Goal: Use online tool/utility: Utilize a website feature to perform a specific function

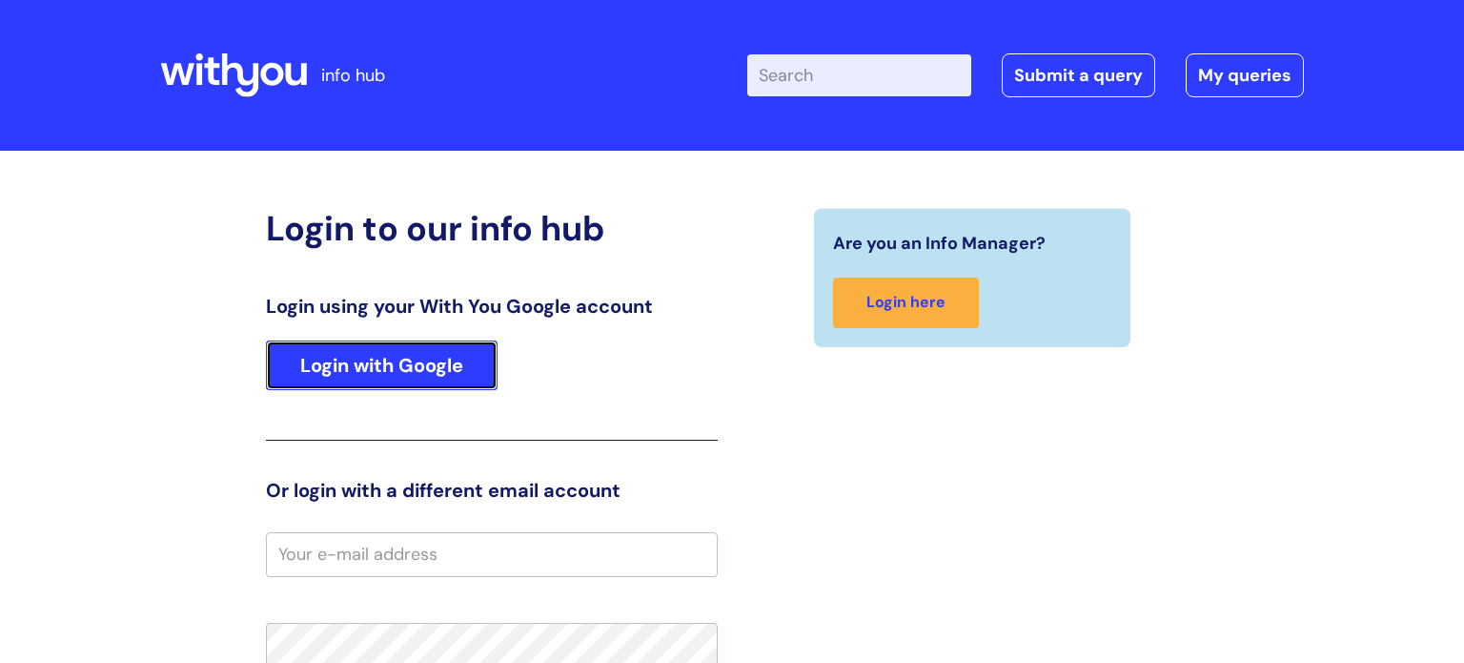
click at [405, 358] on link "Login with Google" at bounding box center [382, 365] width 232 height 50
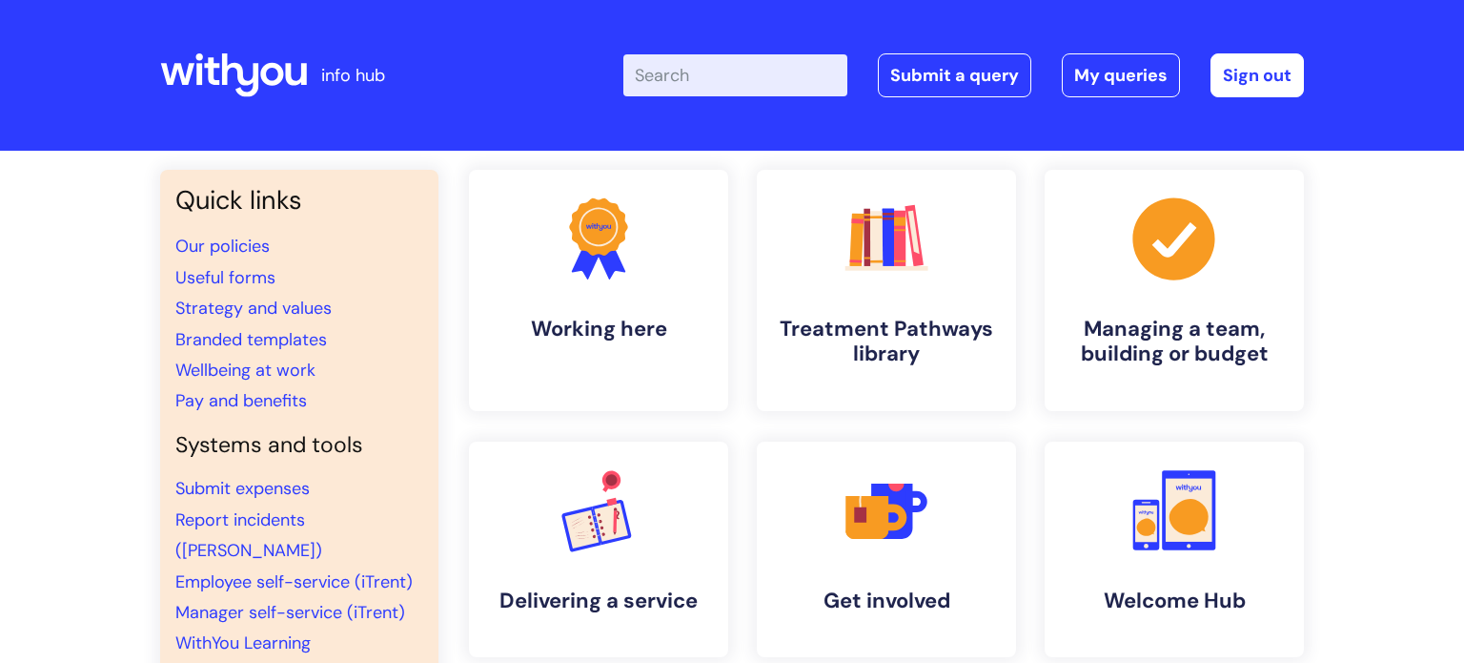
click at [692, 85] on input "Enter your search term here..." at bounding box center [736, 75] width 224 height 42
type input "5,4,3,2,1"
click button "Search" at bounding box center [0, 0] width 0 height 0
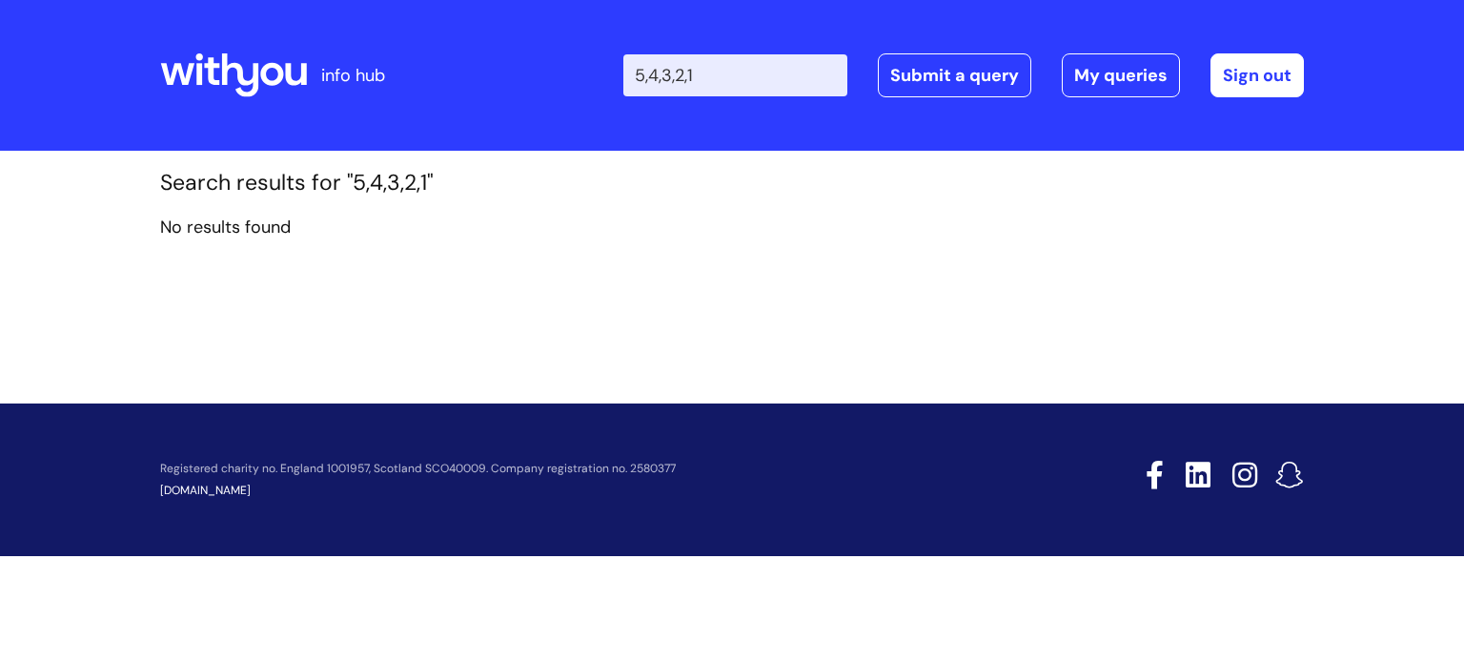
click at [710, 69] on input "5,4,3,2,1" at bounding box center [736, 75] width 224 height 42
type input "5"
click at [263, 94] on icon at bounding box center [233, 75] width 147 height 46
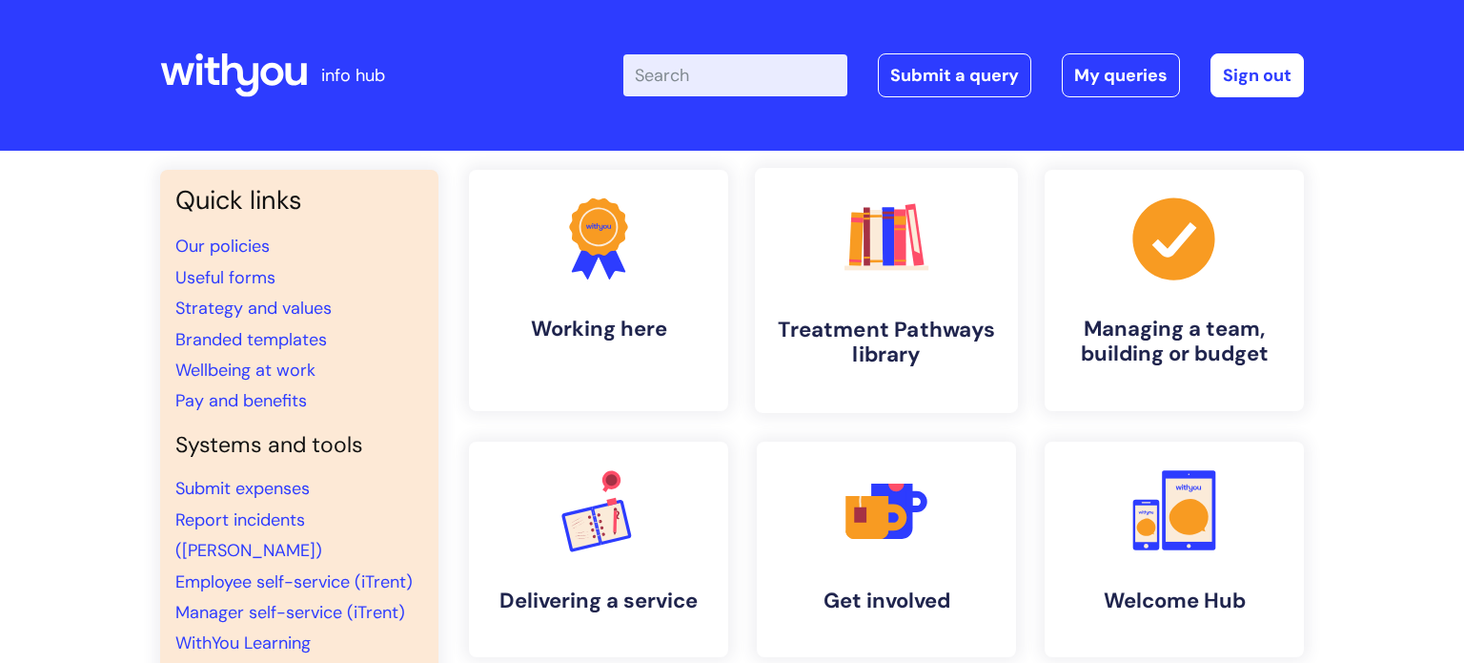
click at [940, 361] on h4 "Treatment Pathways library" at bounding box center [886, 342] width 233 height 51
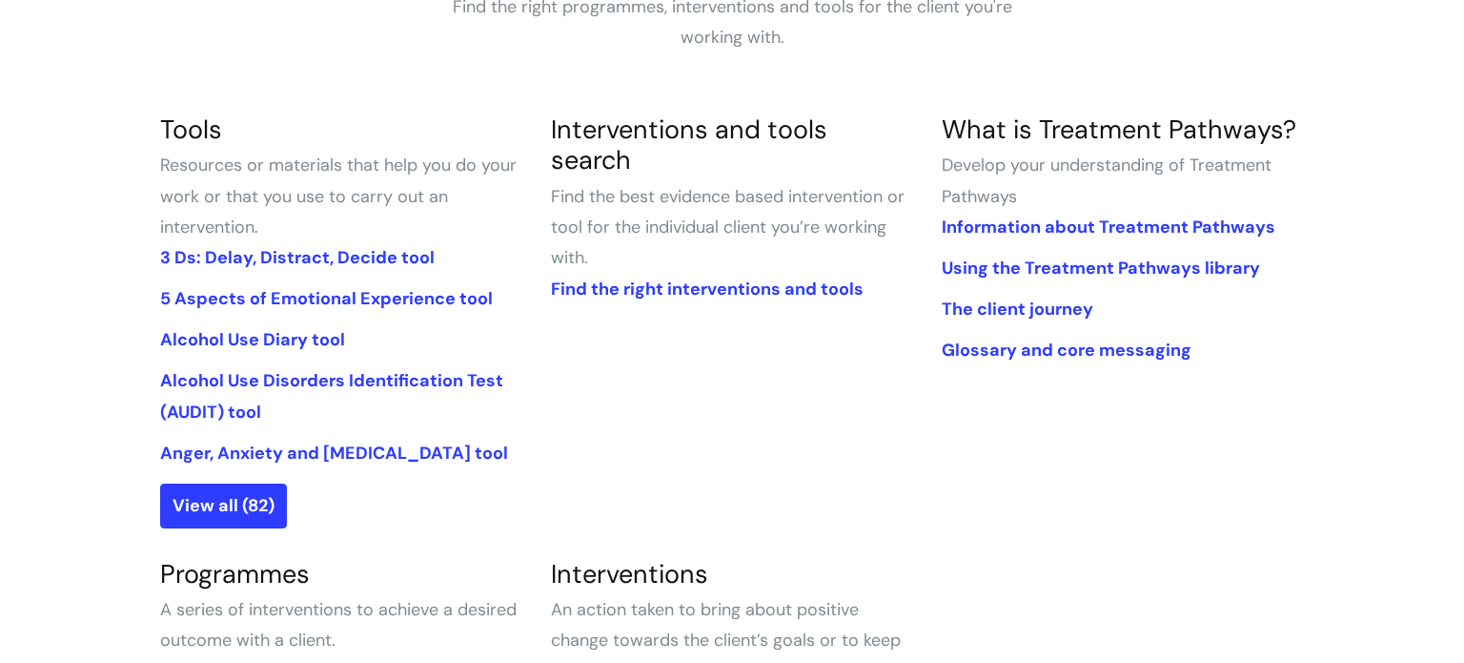
scroll to position [396, 0]
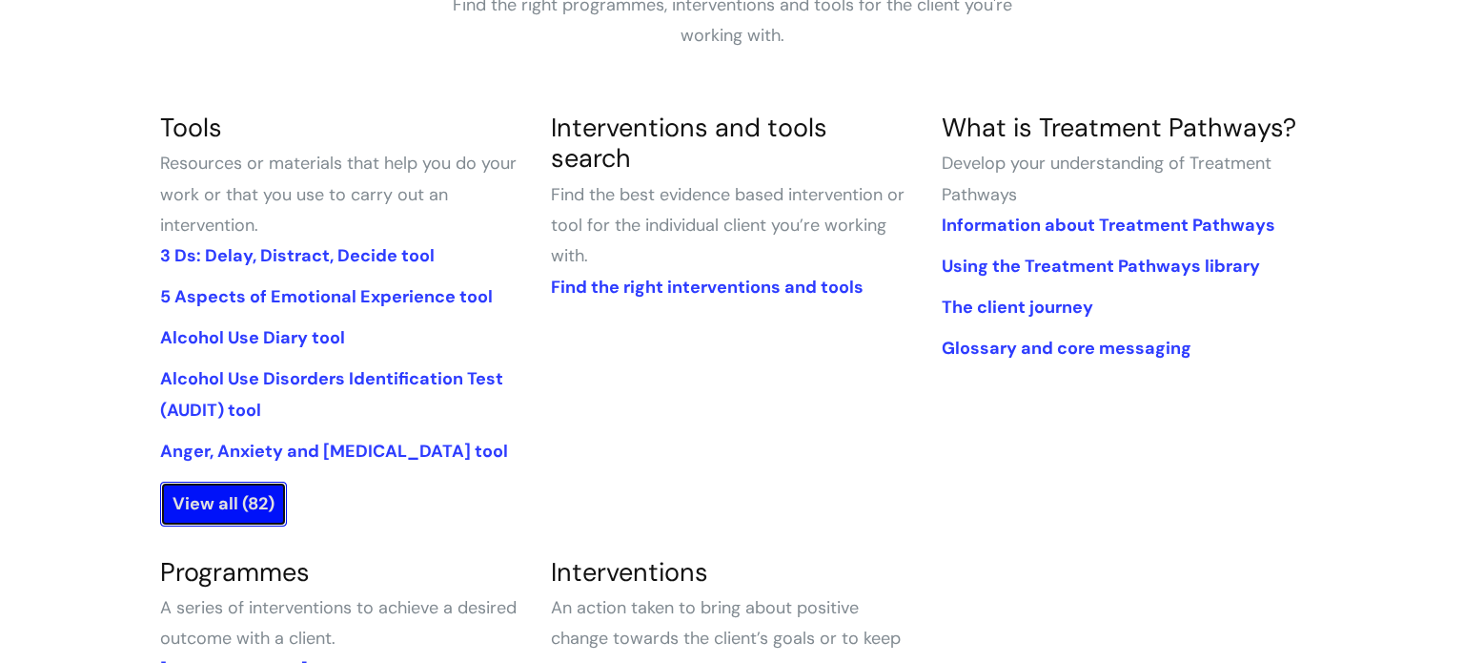
click at [212, 504] on link "View all (82)" at bounding box center [223, 503] width 127 height 44
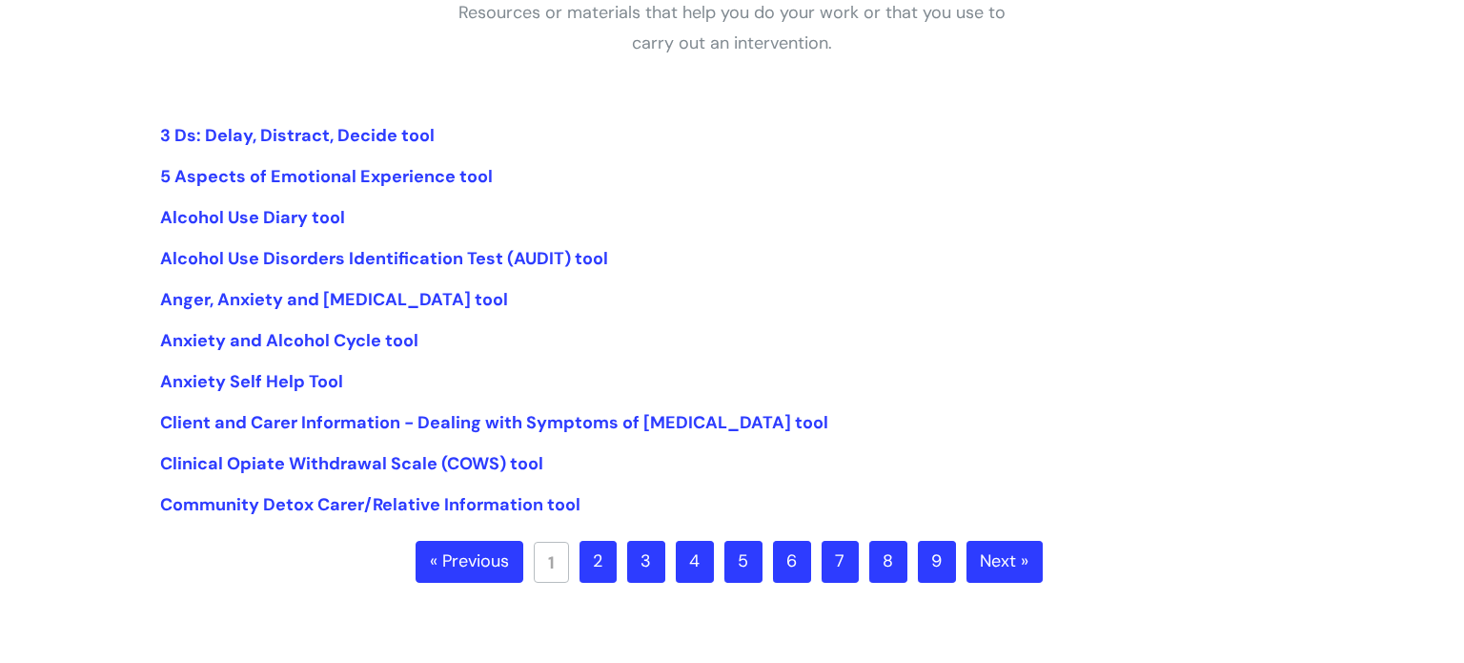
scroll to position [403, 0]
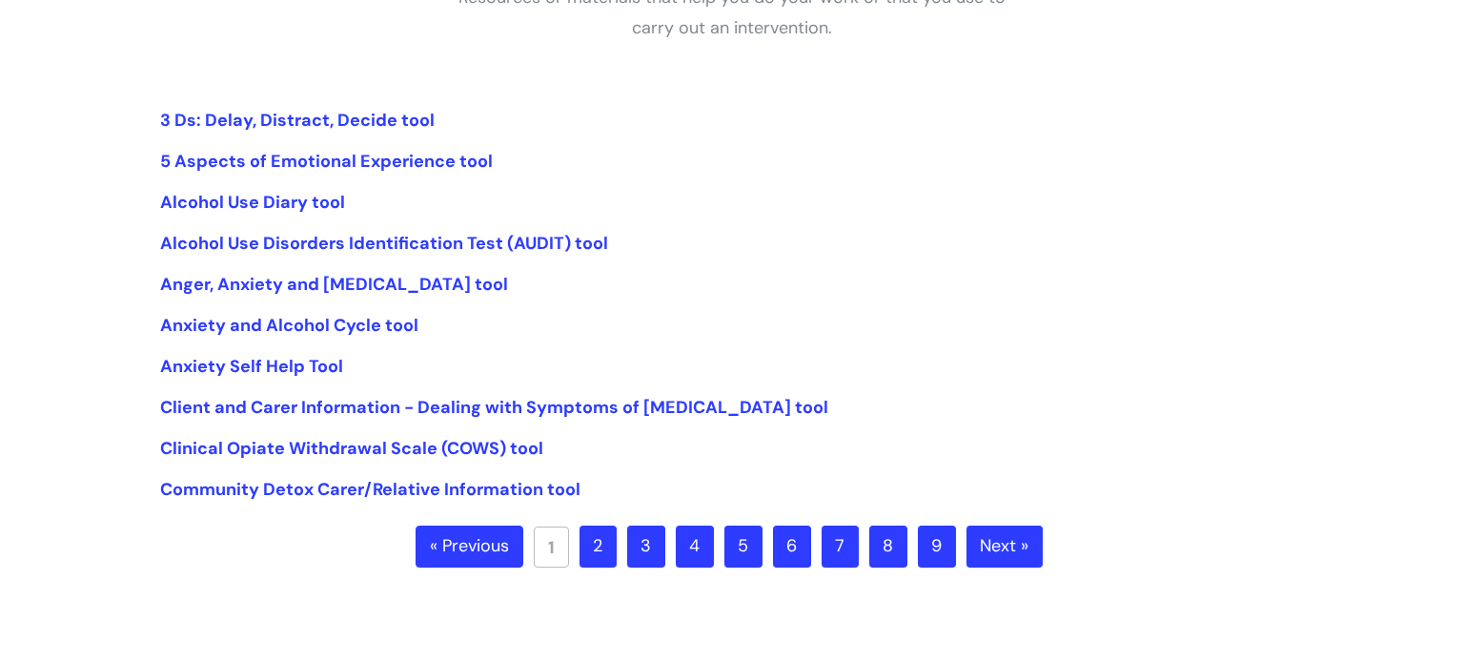
click at [604, 545] on link "2" at bounding box center [598, 546] width 37 height 42
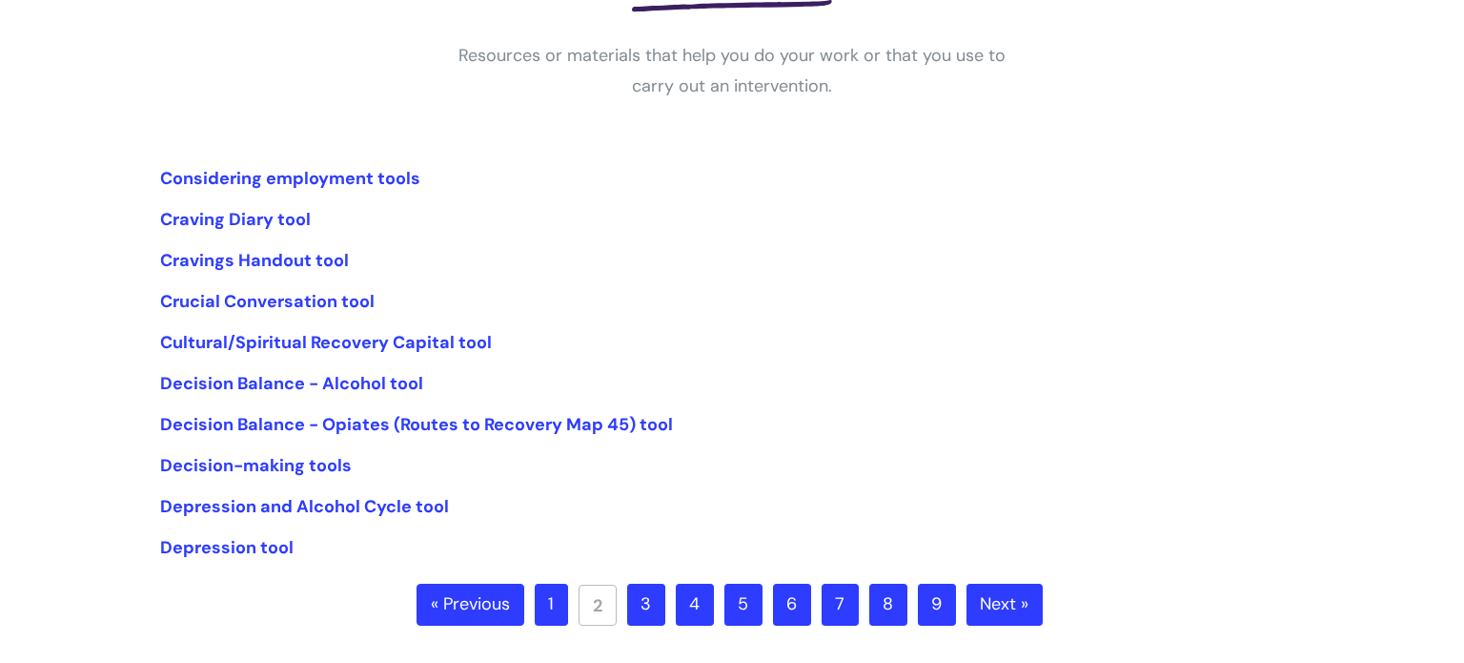
scroll to position [346, 0]
click at [555, 604] on link "1" at bounding box center [551, 604] width 33 height 42
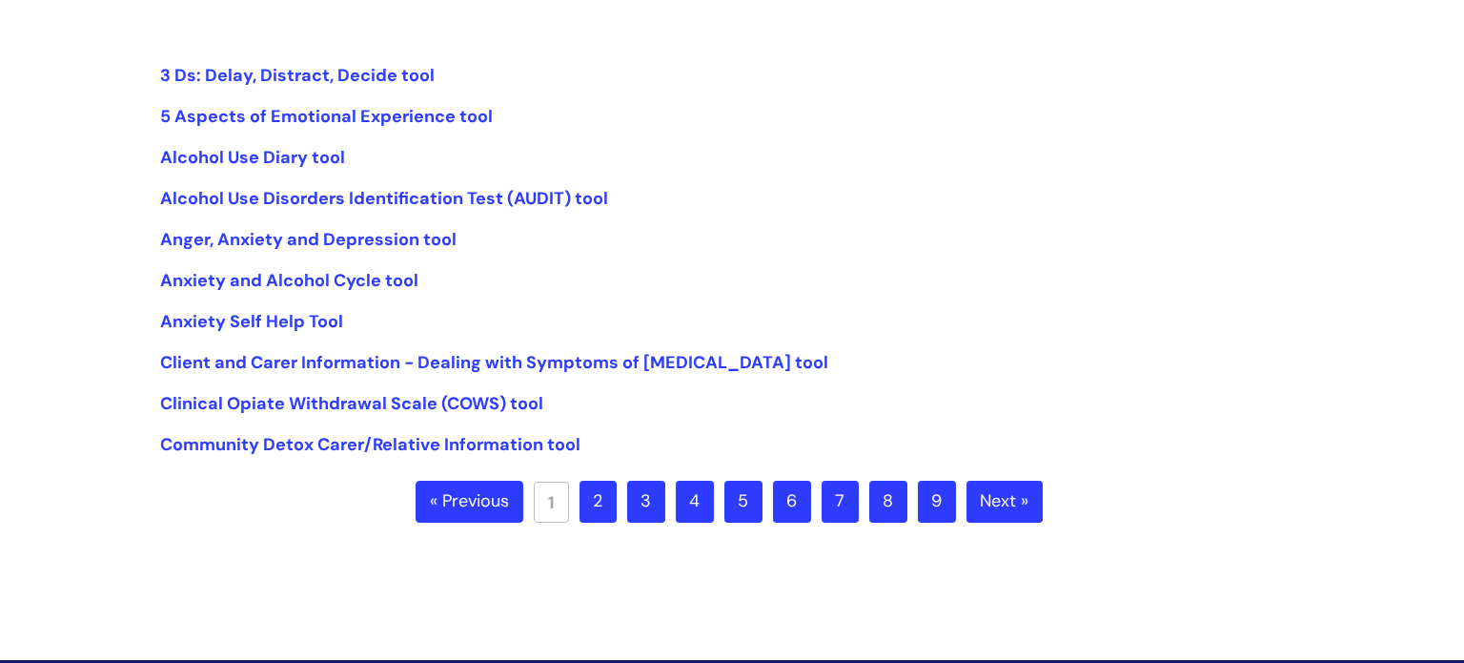
scroll to position [449, 0]
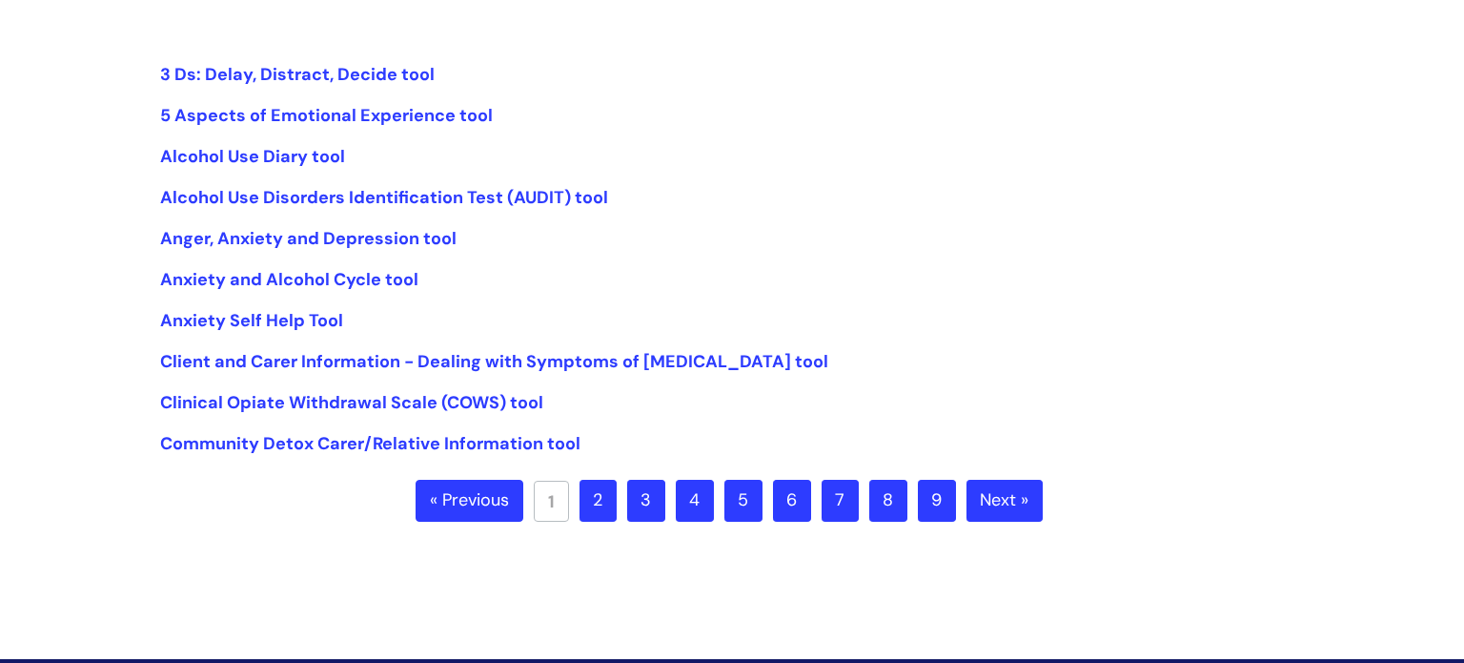
click at [607, 499] on link "2" at bounding box center [598, 501] width 37 height 42
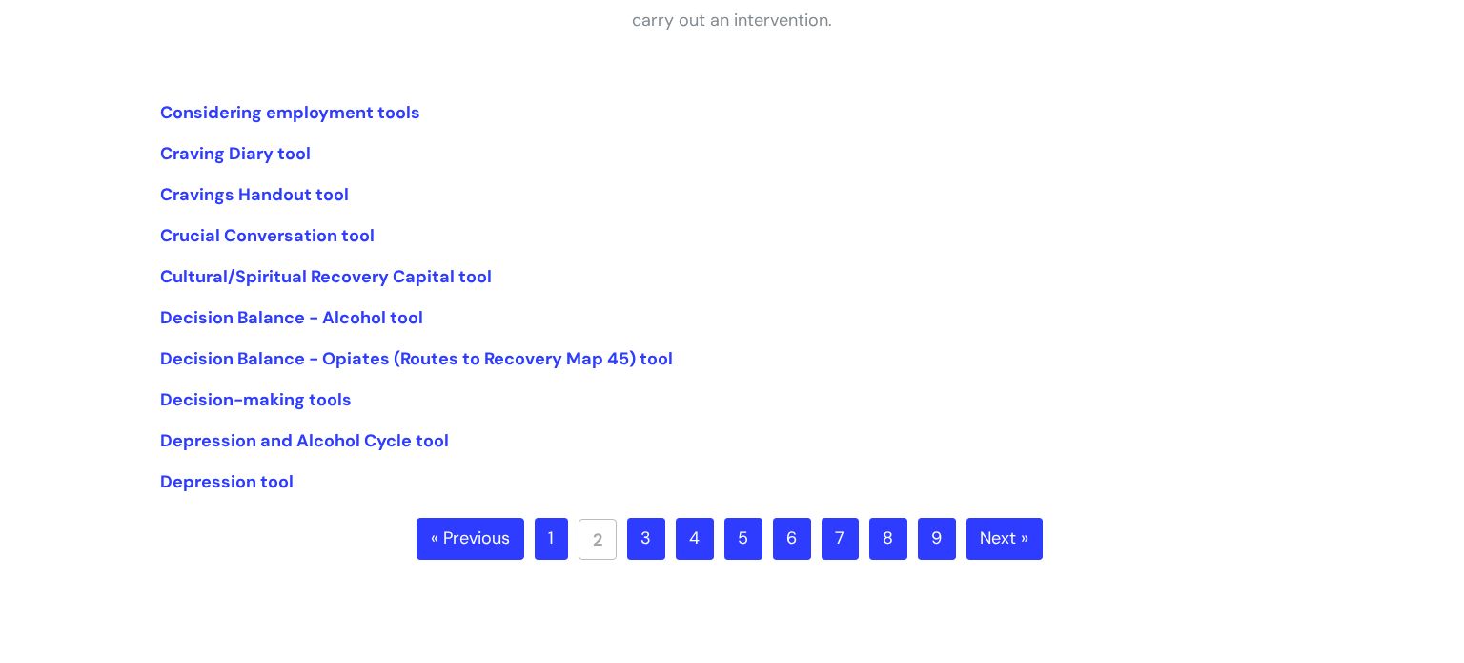
scroll to position [409, 0]
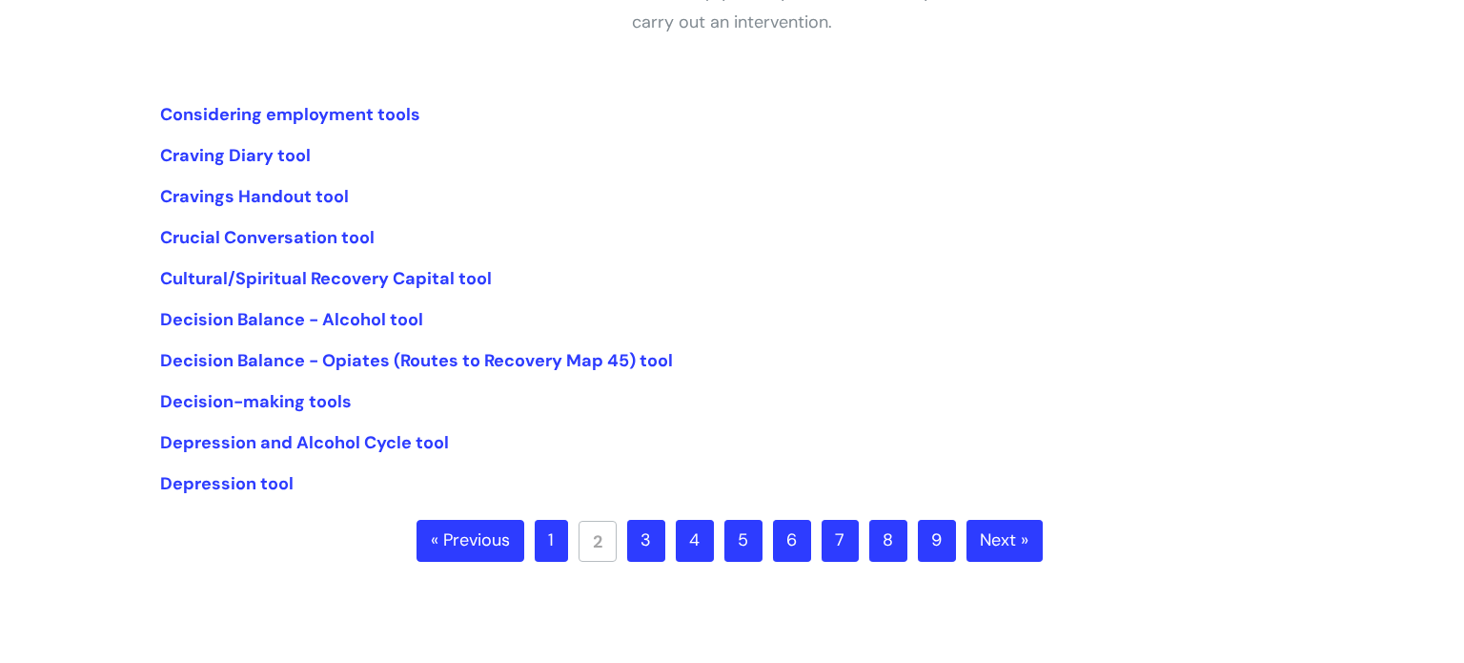
click at [651, 542] on link "3" at bounding box center [646, 541] width 38 height 42
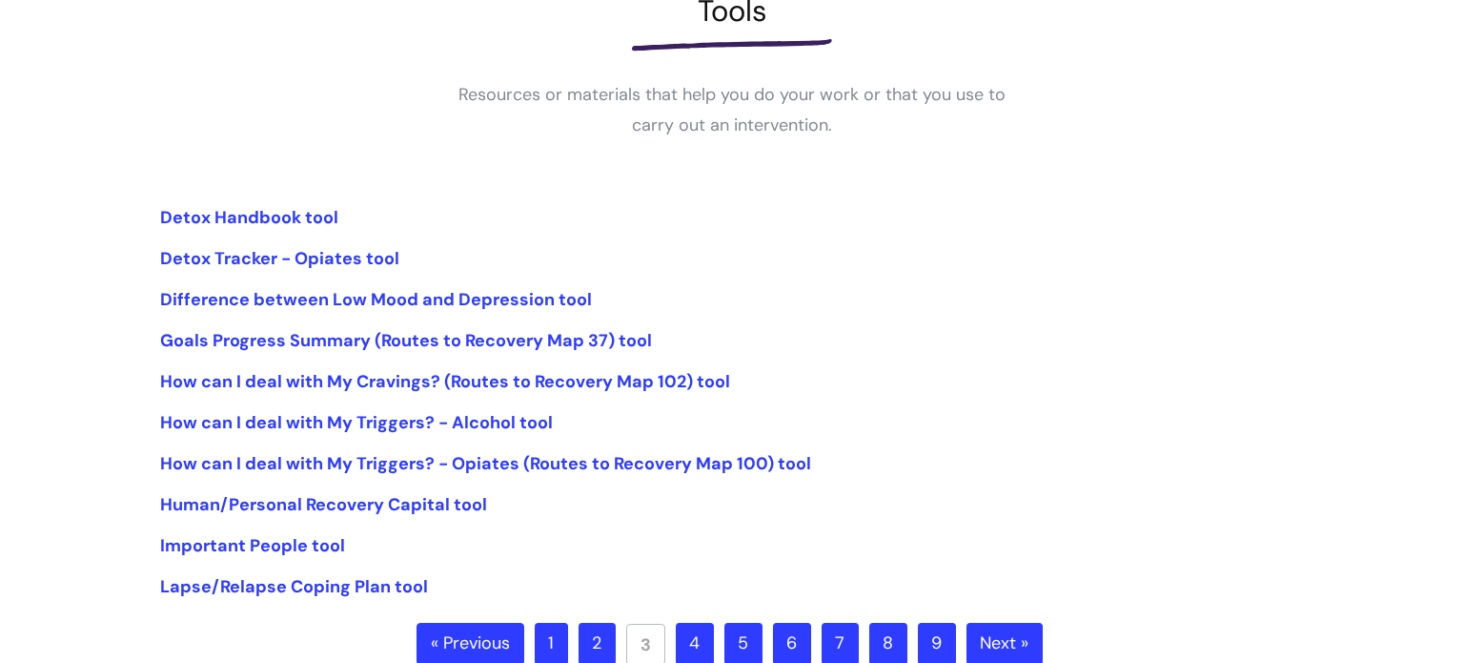
scroll to position [310, 0]
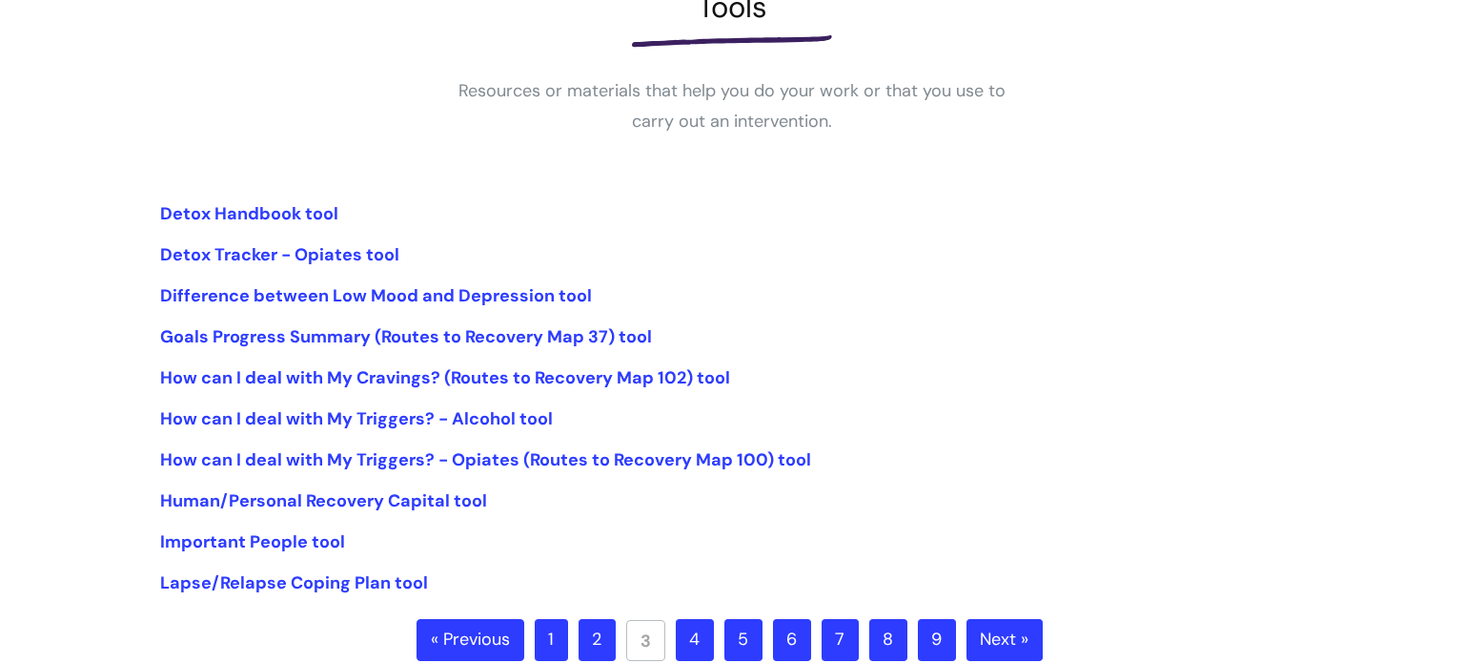
click at [225, 113] on div "Tools Resources or materials that help you do your work or that you use to carr…" at bounding box center [732, 63] width 1144 height 147
click at [698, 635] on link "4" at bounding box center [695, 640] width 38 height 42
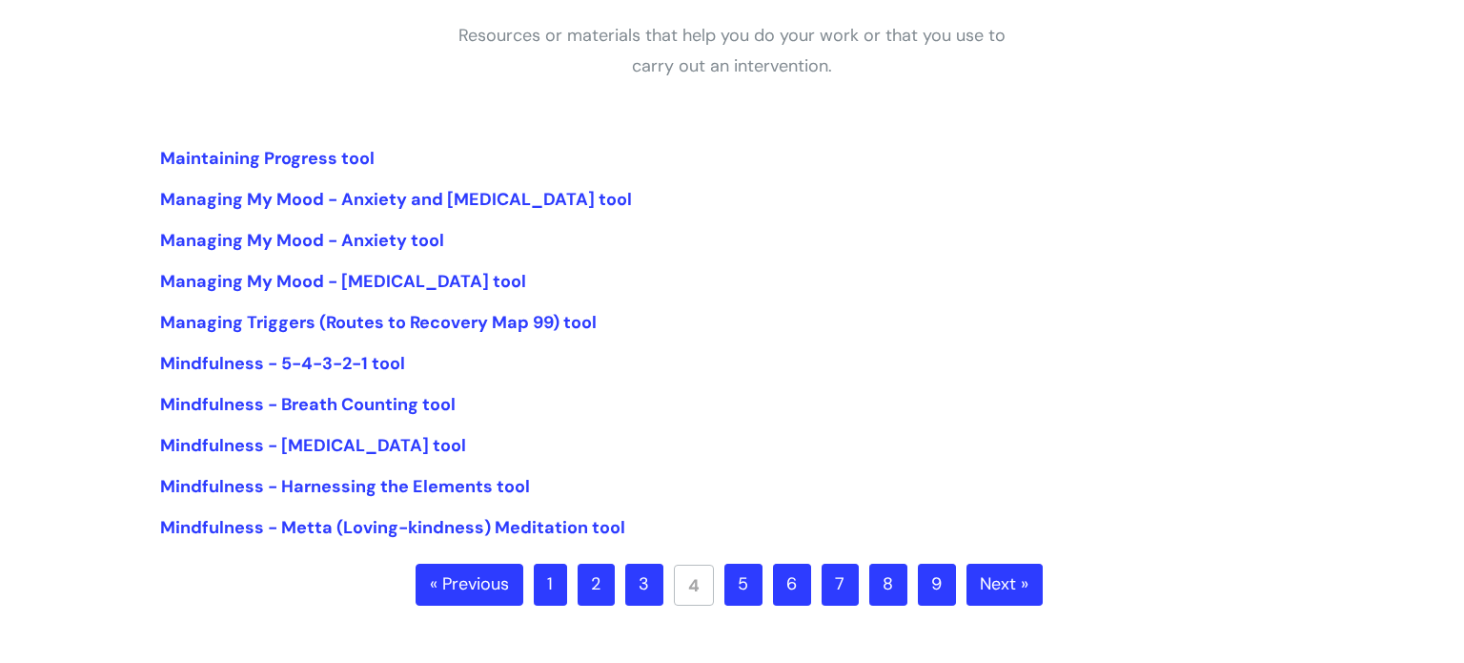
scroll to position [370, 0]
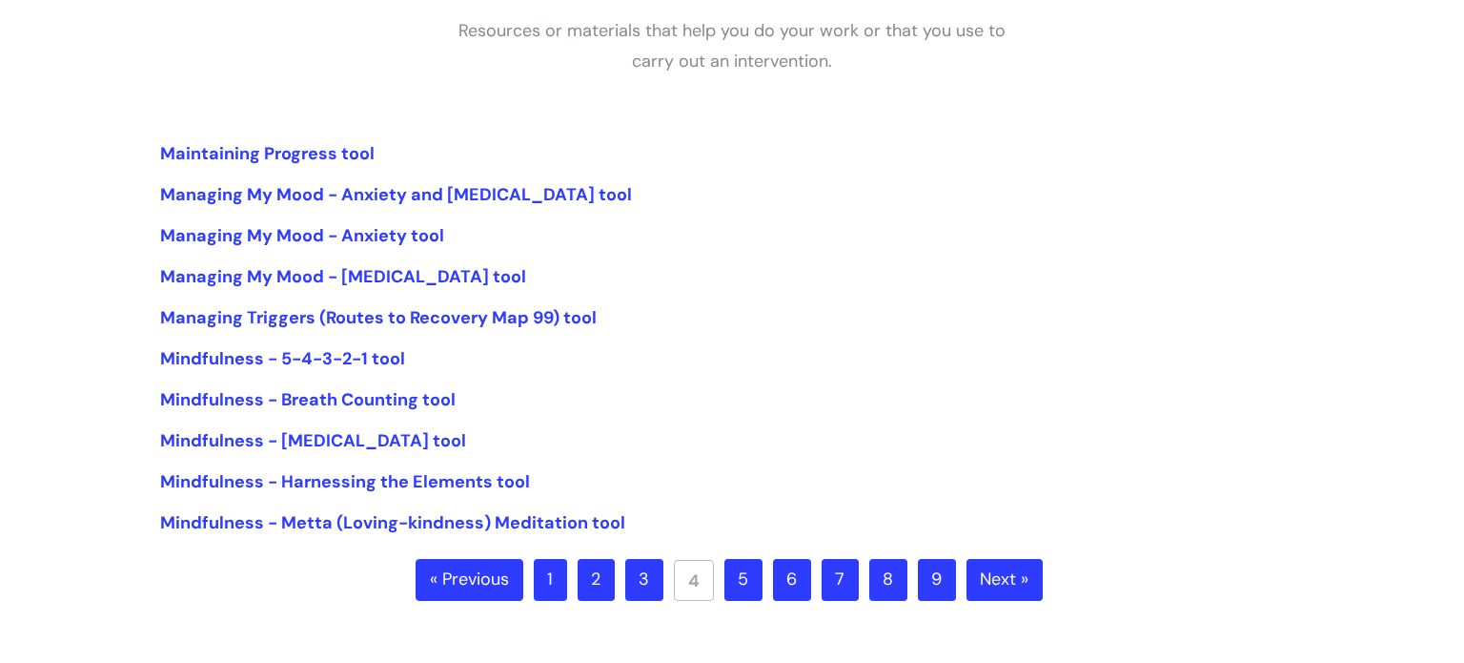
click at [756, 580] on link "5" at bounding box center [744, 580] width 38 height 42
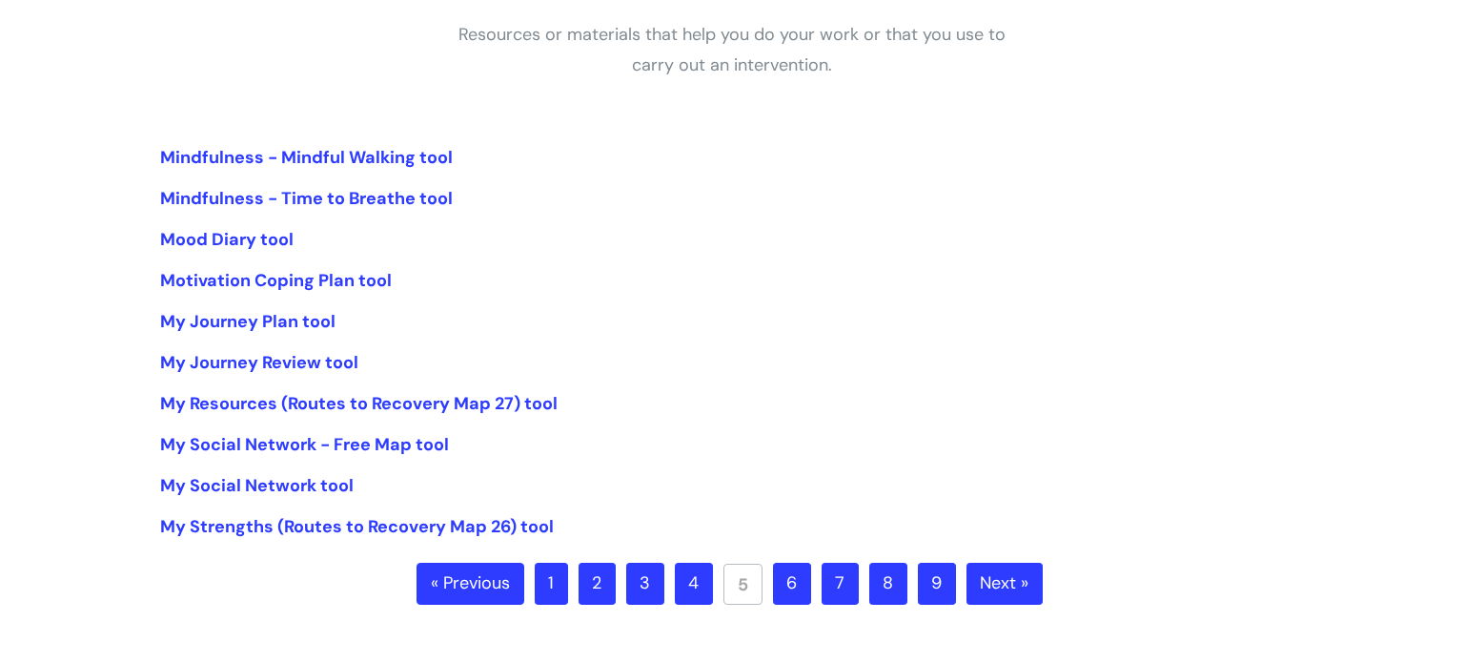
scroll to position [372, 0]
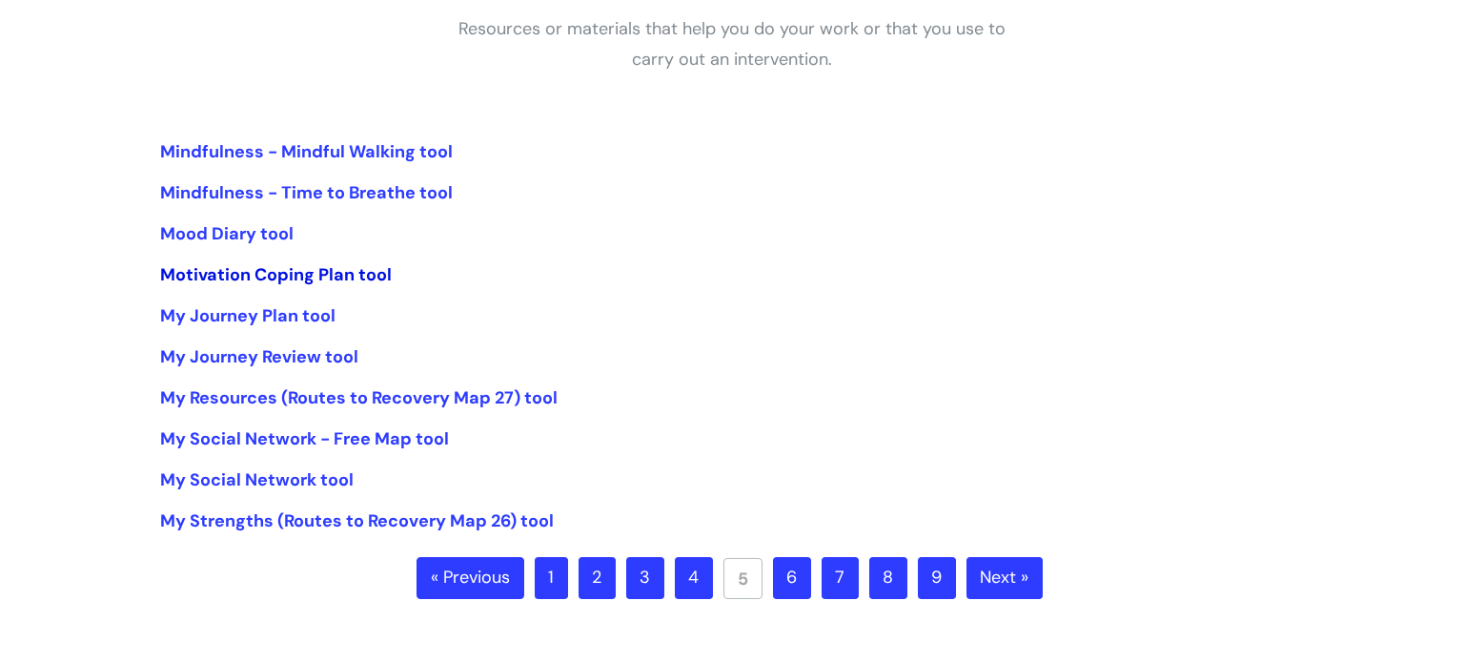
click at [276, 276] on link "Motivation Coping Plan tool" at bounding box center [276, 274] width 232 height 23
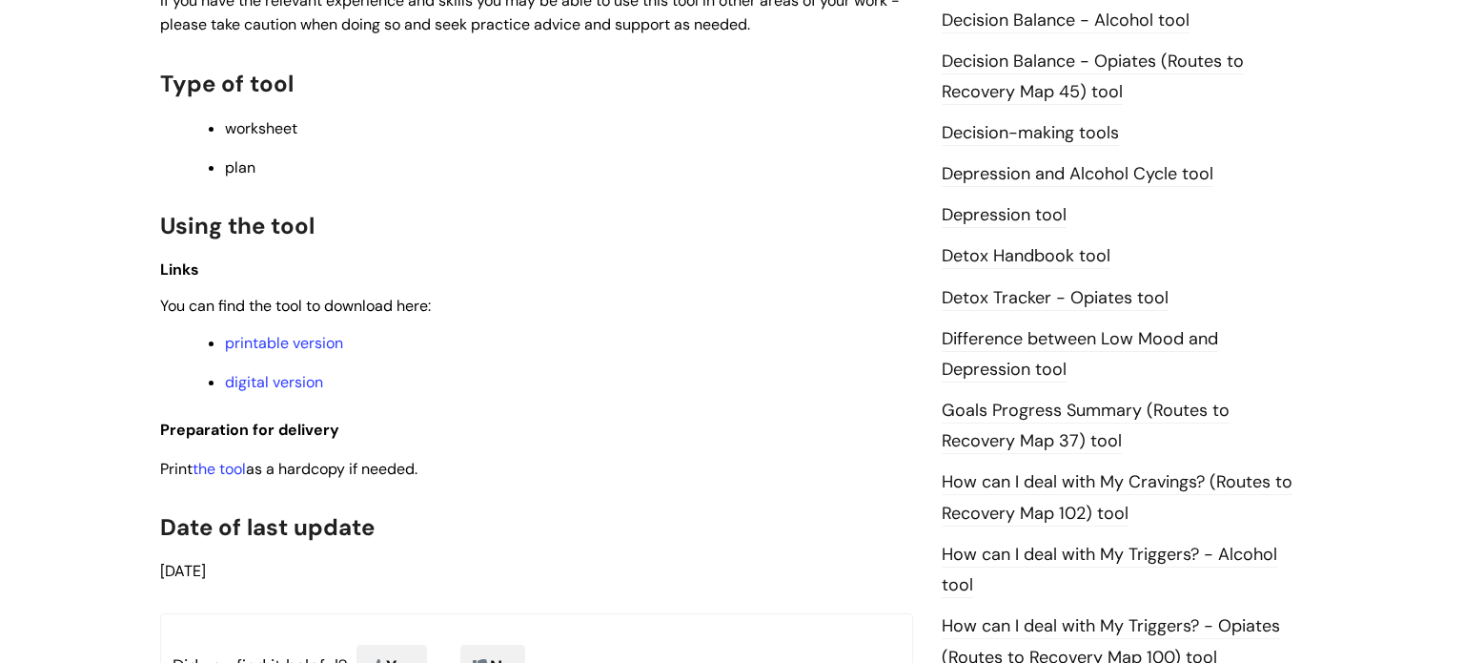
scroll to position [995, 0]
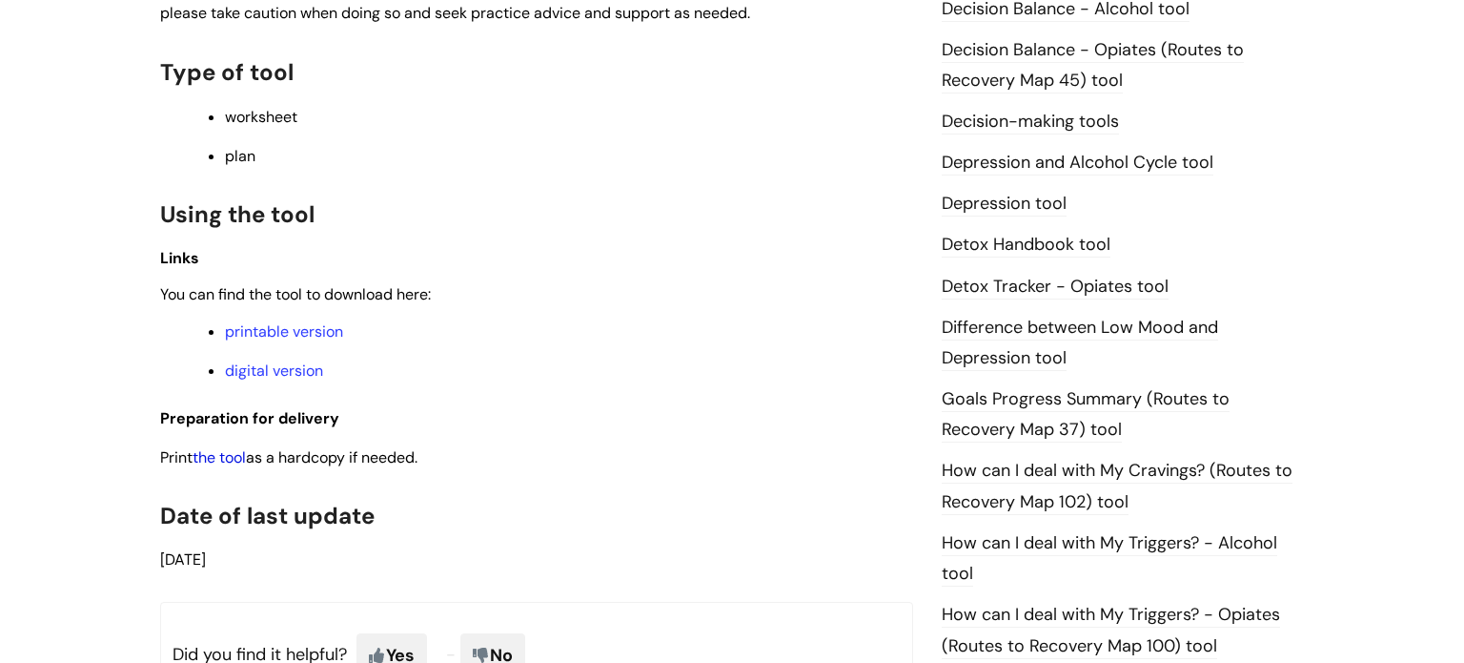
click at [215, 467] on link "the tool" at bounding box center [219, 457] width 53 height 20
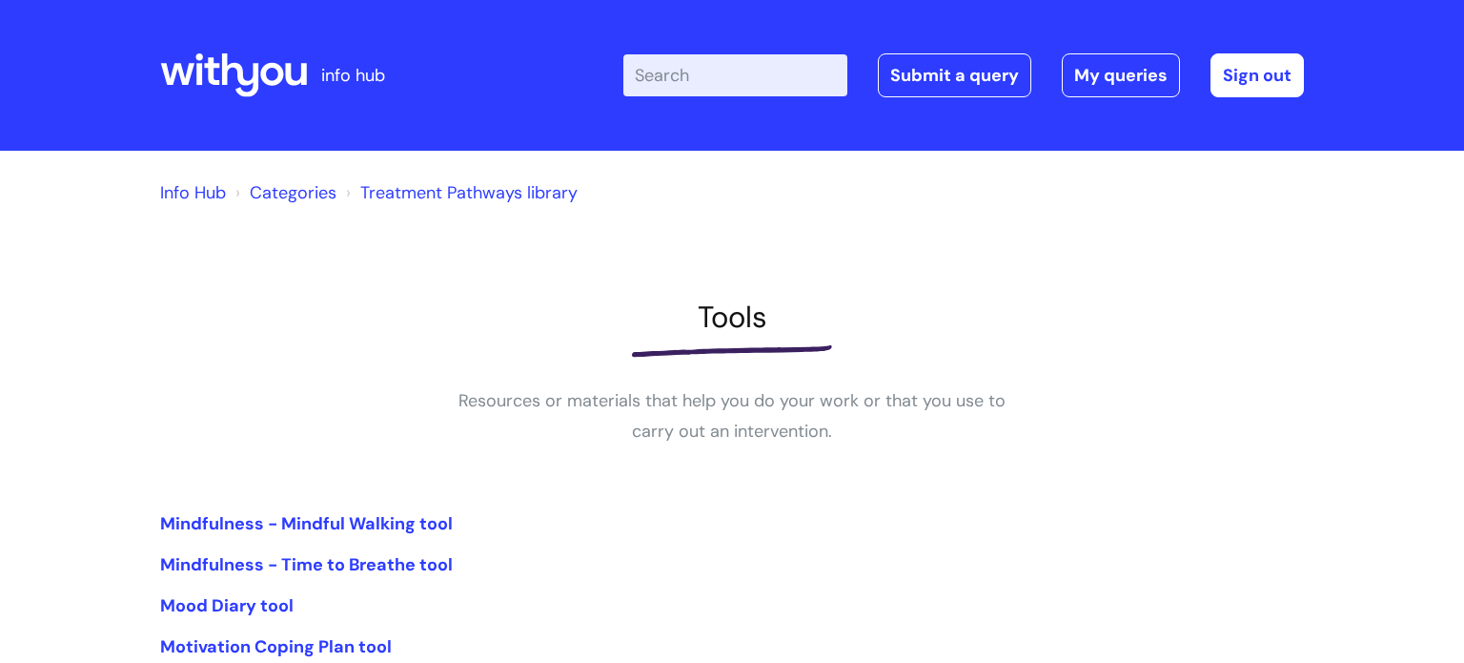
scroll to position [372, 0]
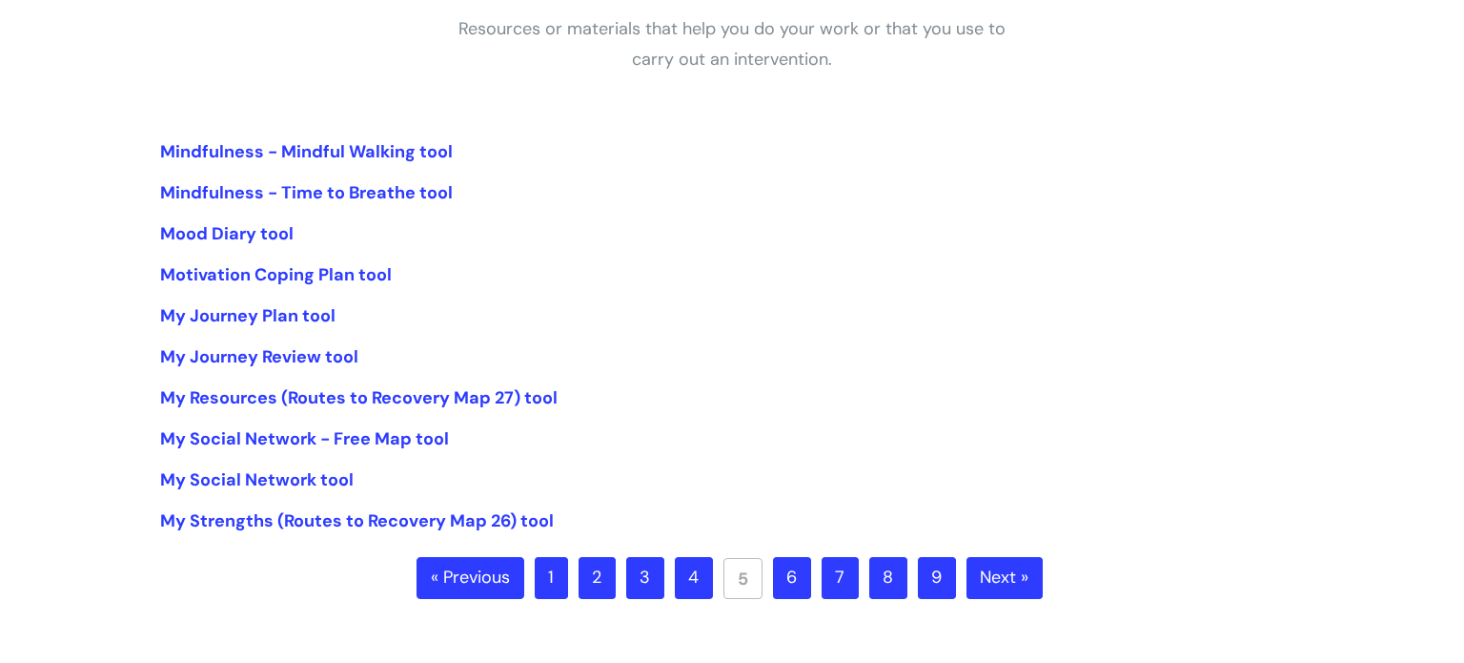
click at [790, 578] on link "6" at bounding box center [792, 578] width 38 height 42
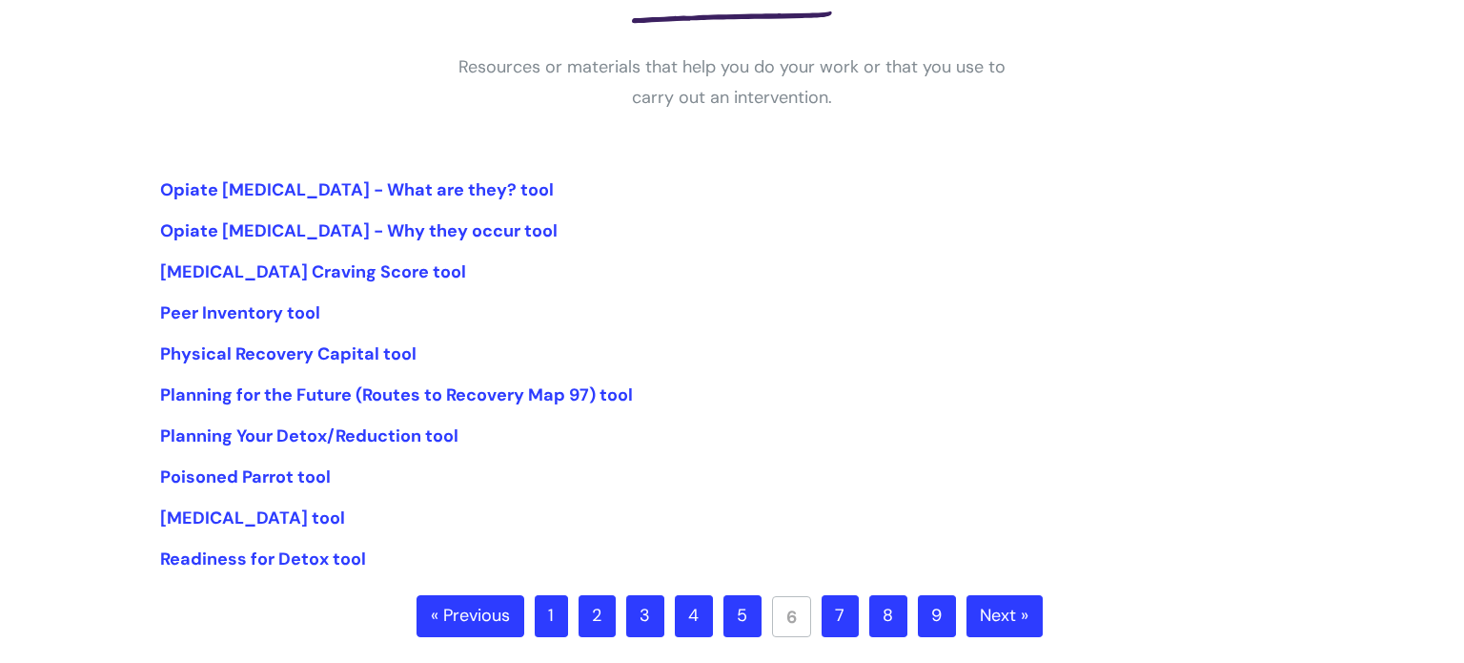
scroll to position [342, 0]
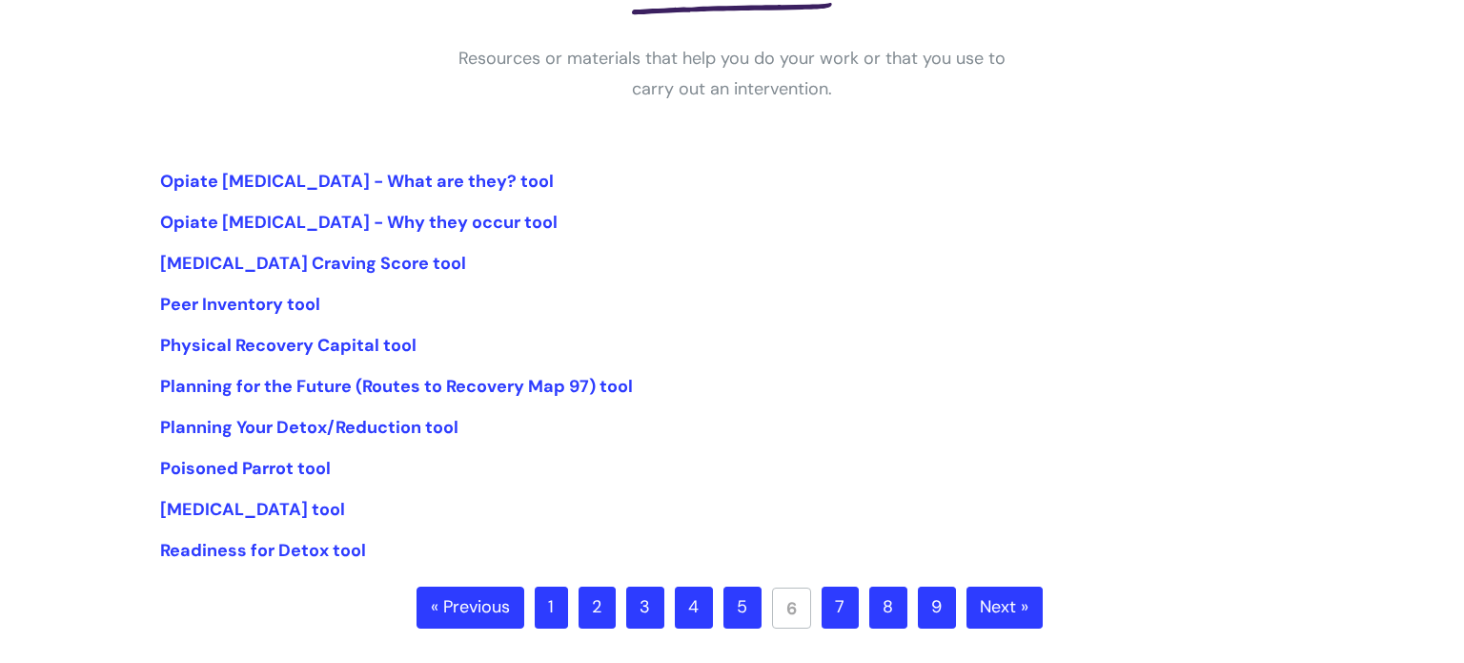
click at [828, 614] on link "7" at bounding box center [840, 607] width 37 height 42
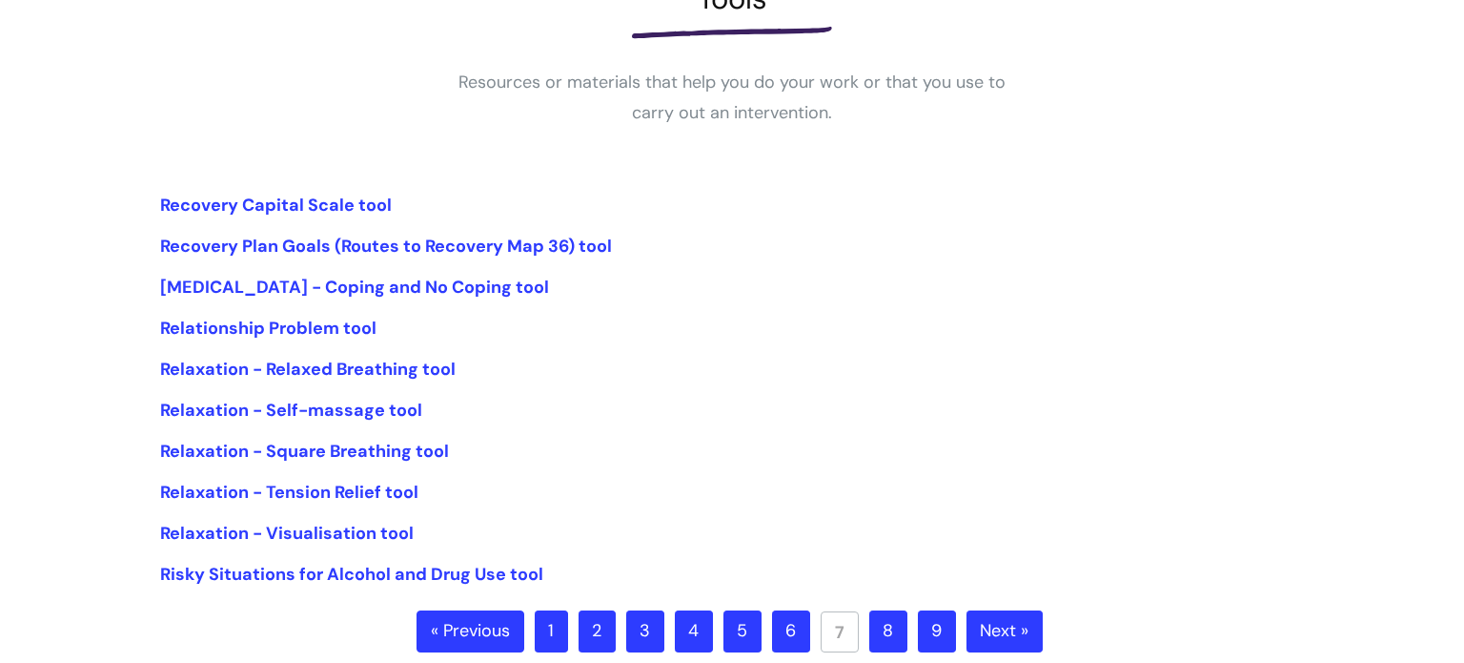
scroll to position [319, 0]
click at [885, 644] on link "8" at bounding box center [888, 630] width 38 height 42
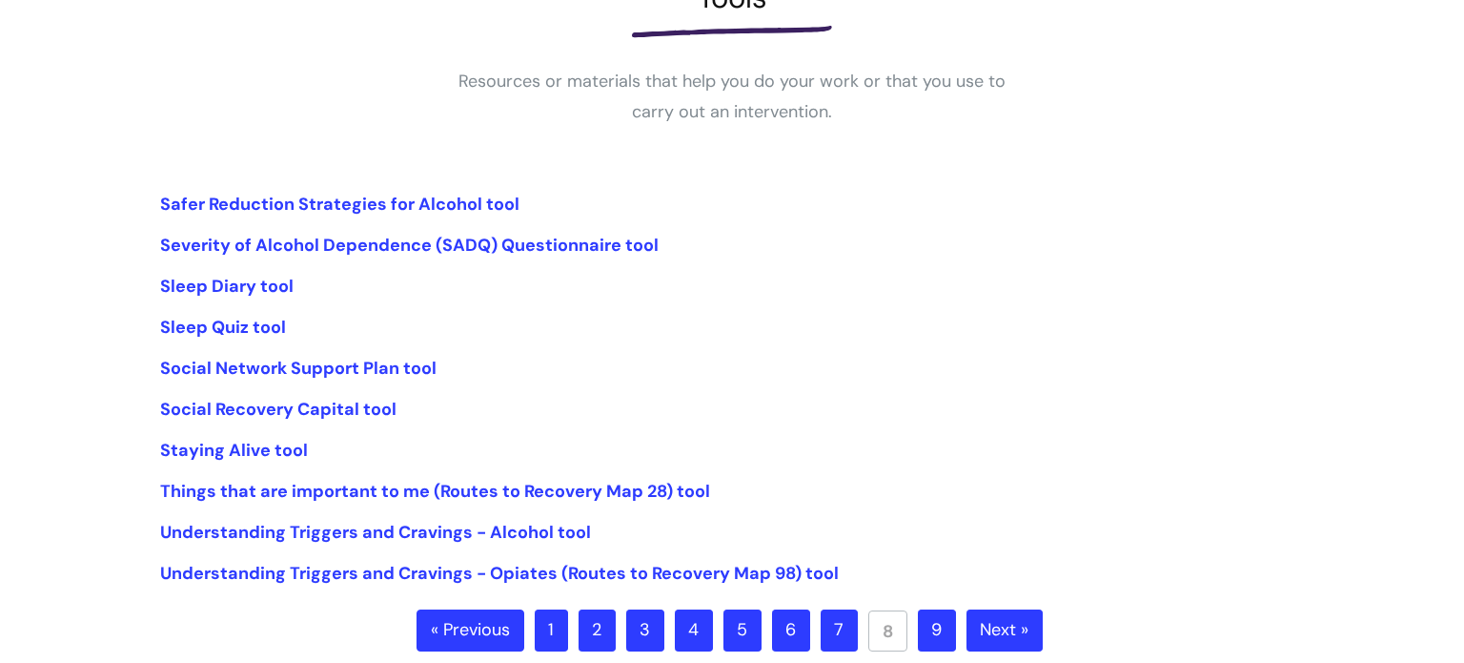
scroll to position [317, 0]
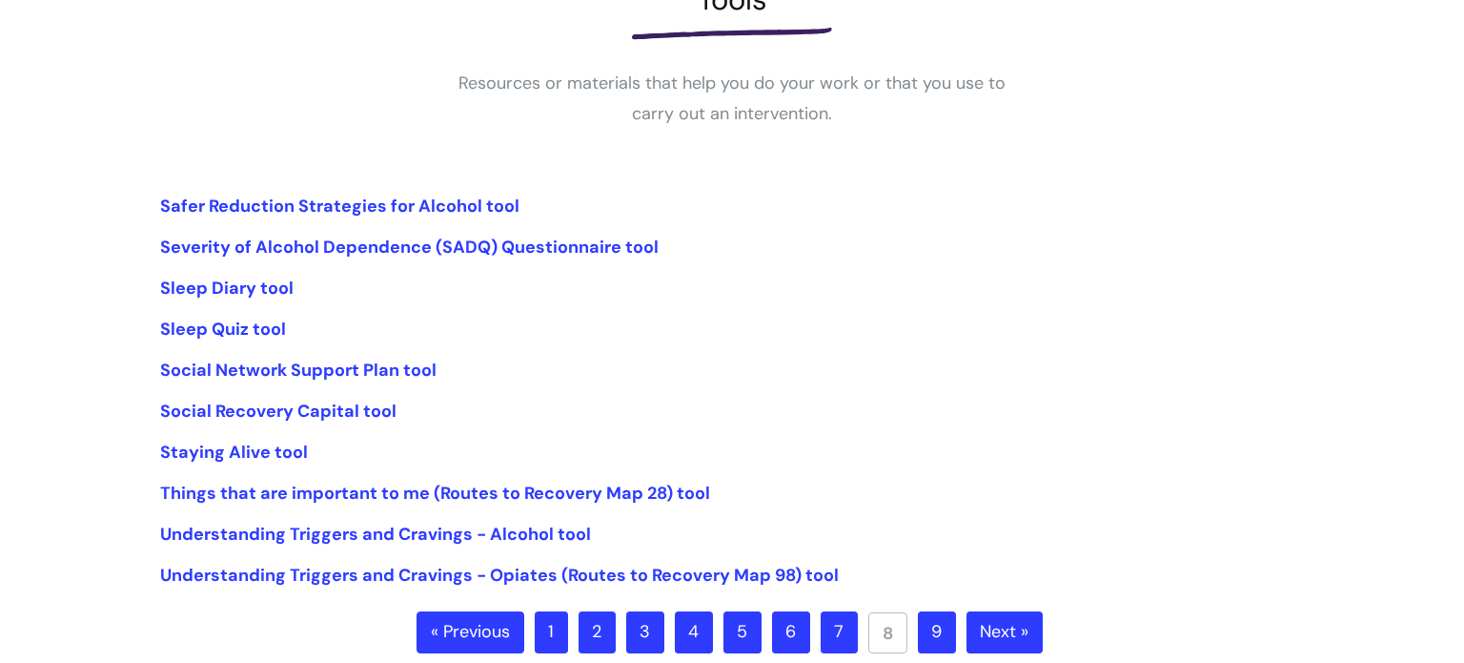
click at [948, 640] on link "9" at bounding box center [937, 632] width 38 height 42
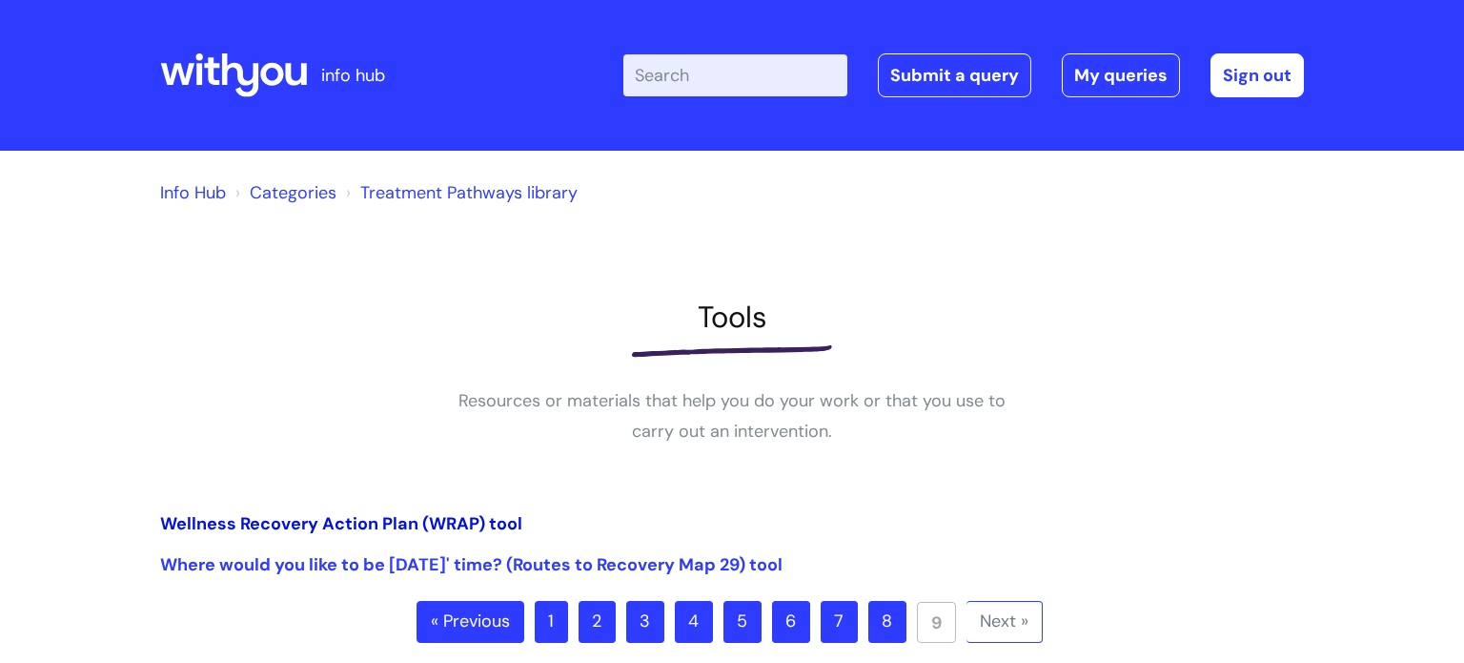
click at [301, 522] on link "Wellness Recovery Action Plan (WRAP) tool" at bounding box center [341, 523] width 362 height 23
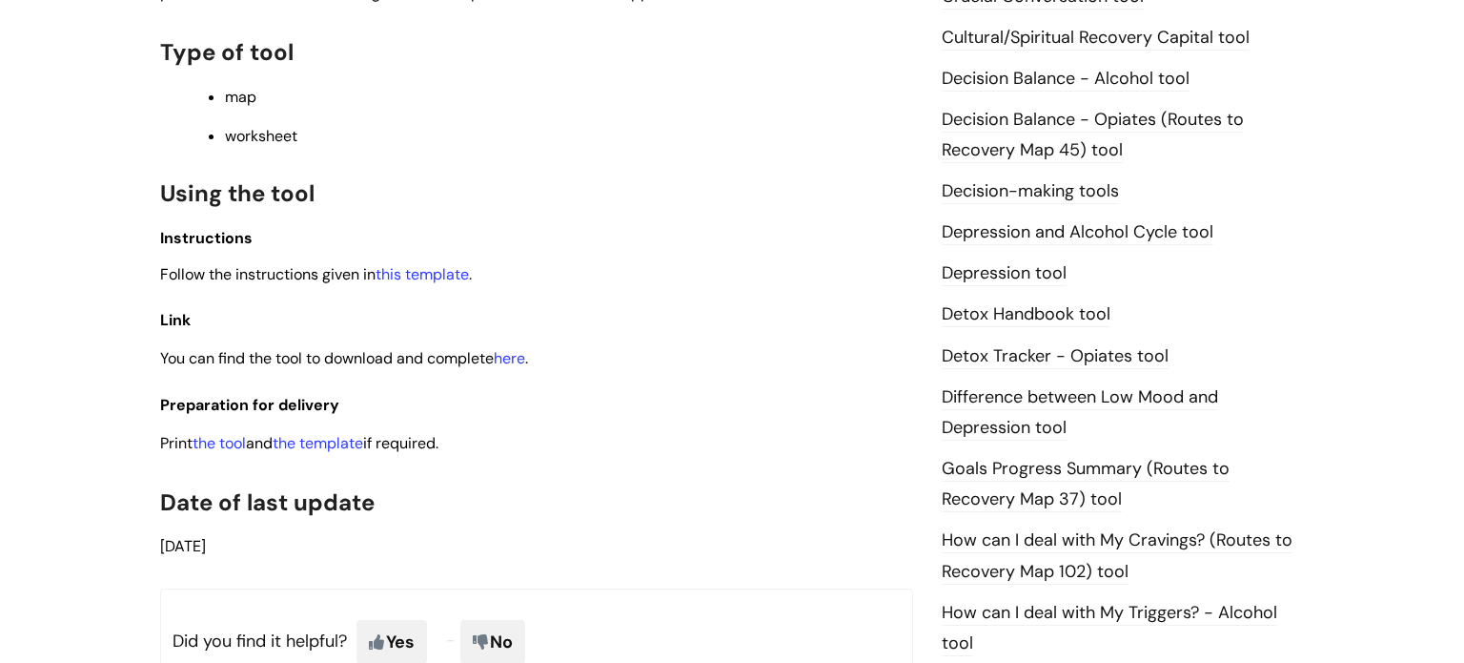
scroll to position [928, 0]
click at [332, 451] on link "the template" at bounding box center [318, 441] width 91 height 20
click at [227, 451] on link "the tool" at bounding box center [219, 441] width 53 height 20
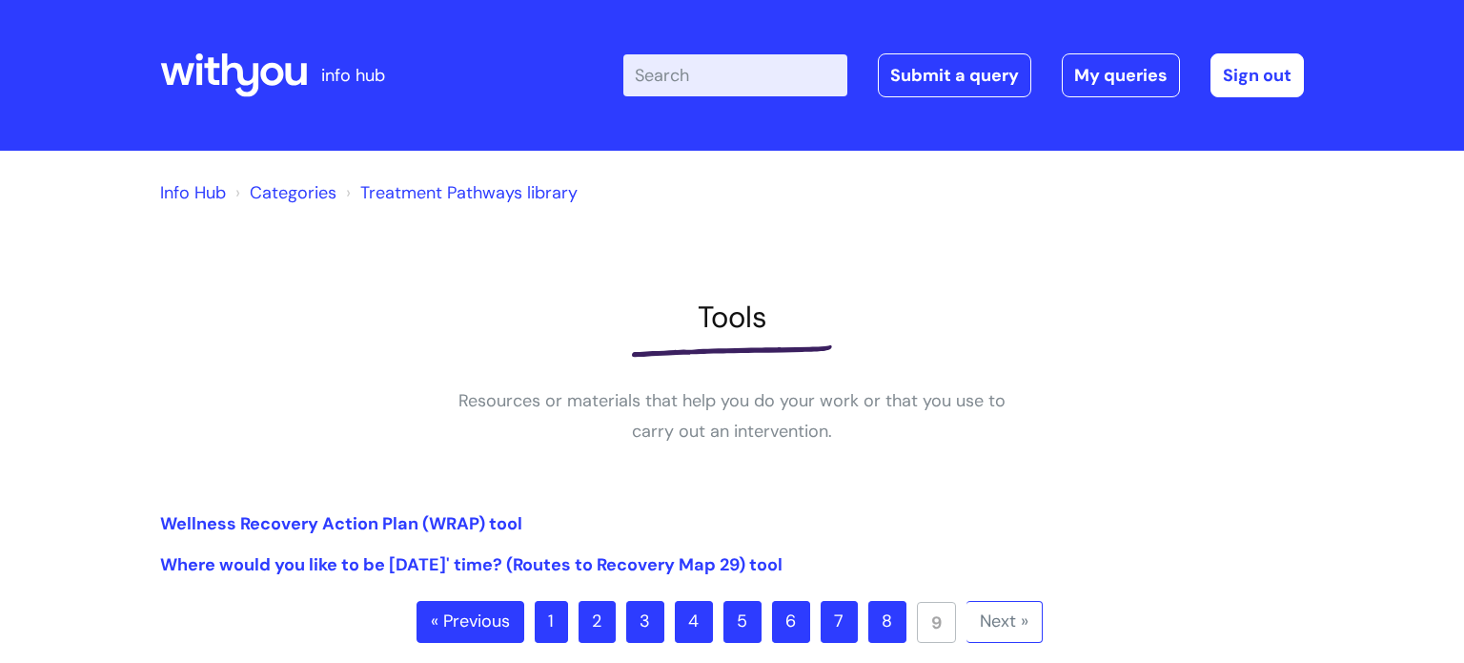
click at [432, 195] on link "Treatment Pathways library" at bounding box center [468, 192] width 217 height 23
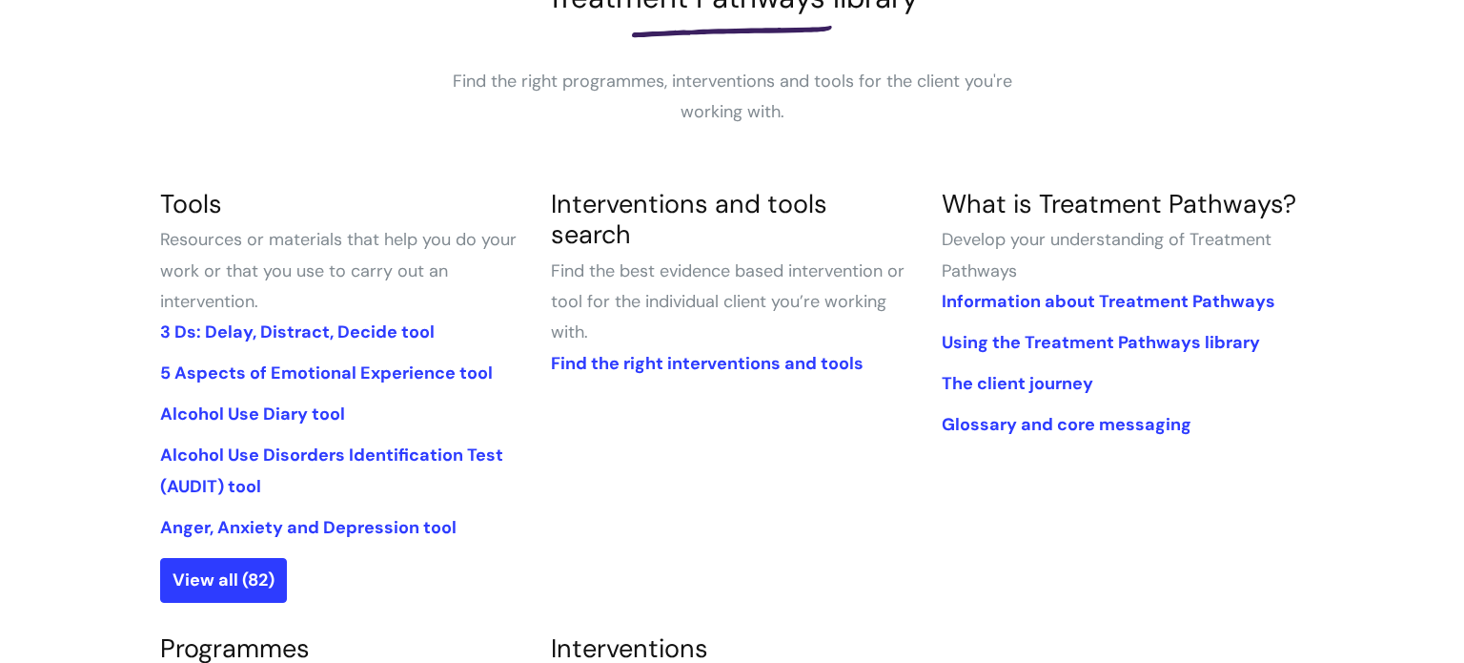
scroll to position [324, 0]
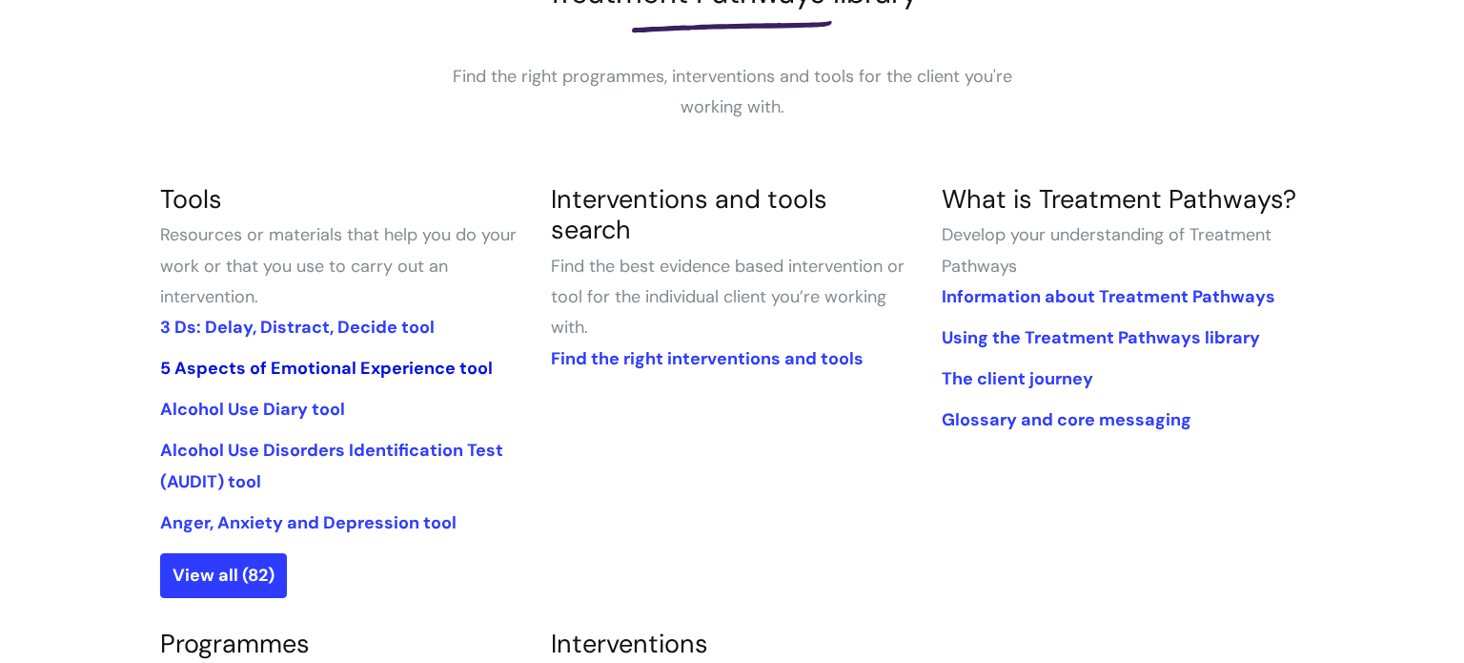
click at [407, 371] on link "5 Aspects of Emotional Experience tool" at bounding box center [326, 368] width 333 height 23
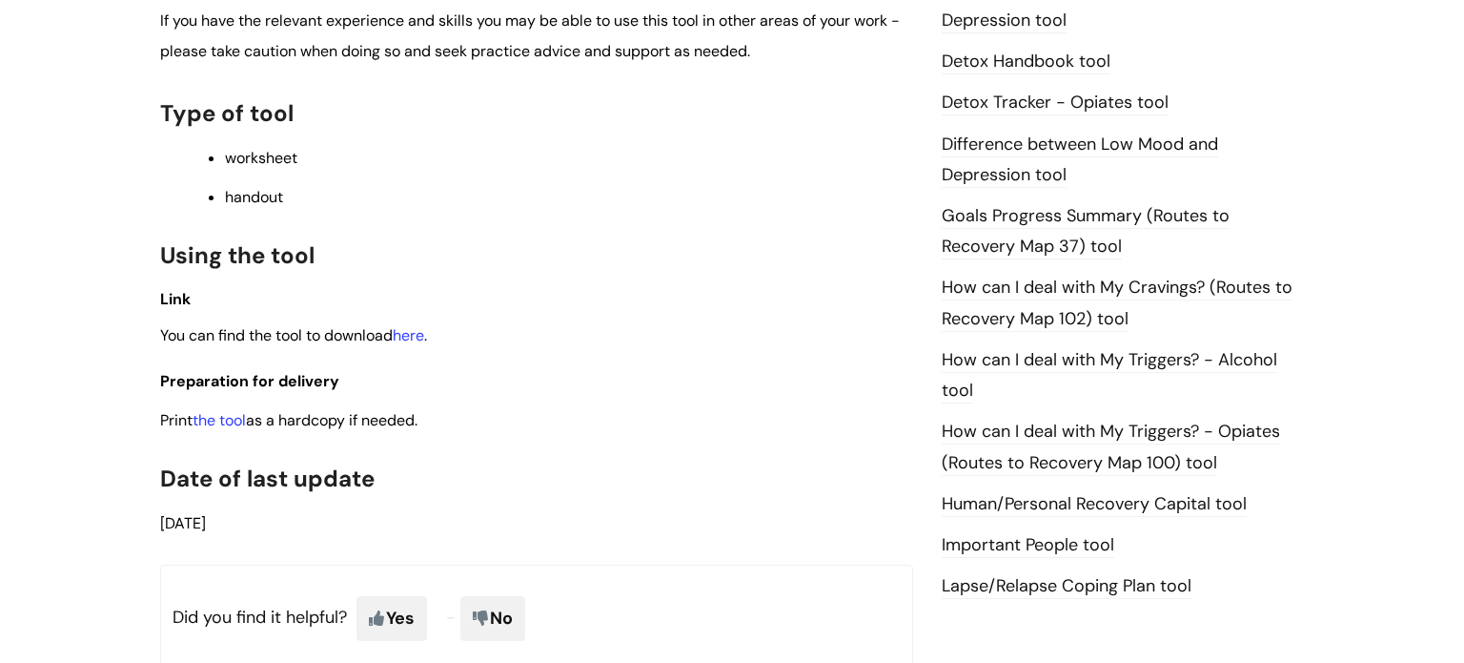
scroll to position [1138, 0]
click at [210, 429] on link "the tool" at bounding box center [219, 419] width 53 height 20
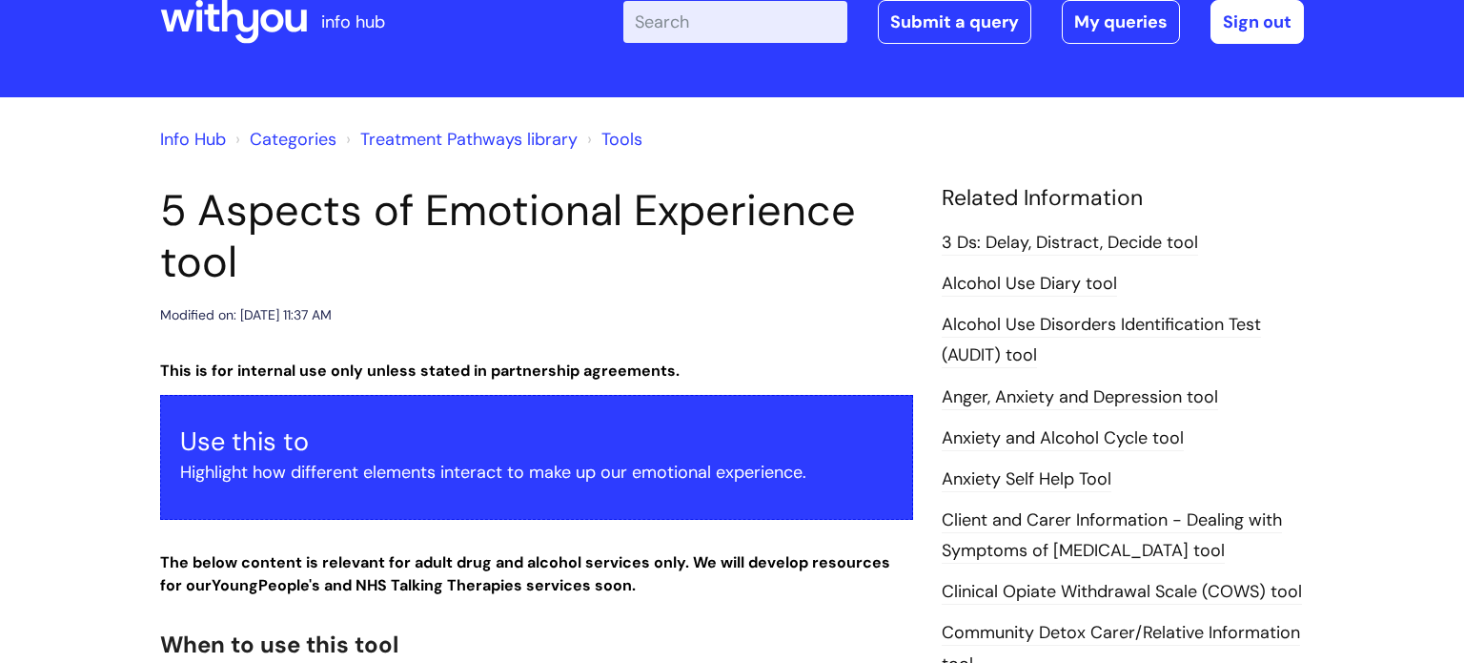
scroll to position [0, 0]
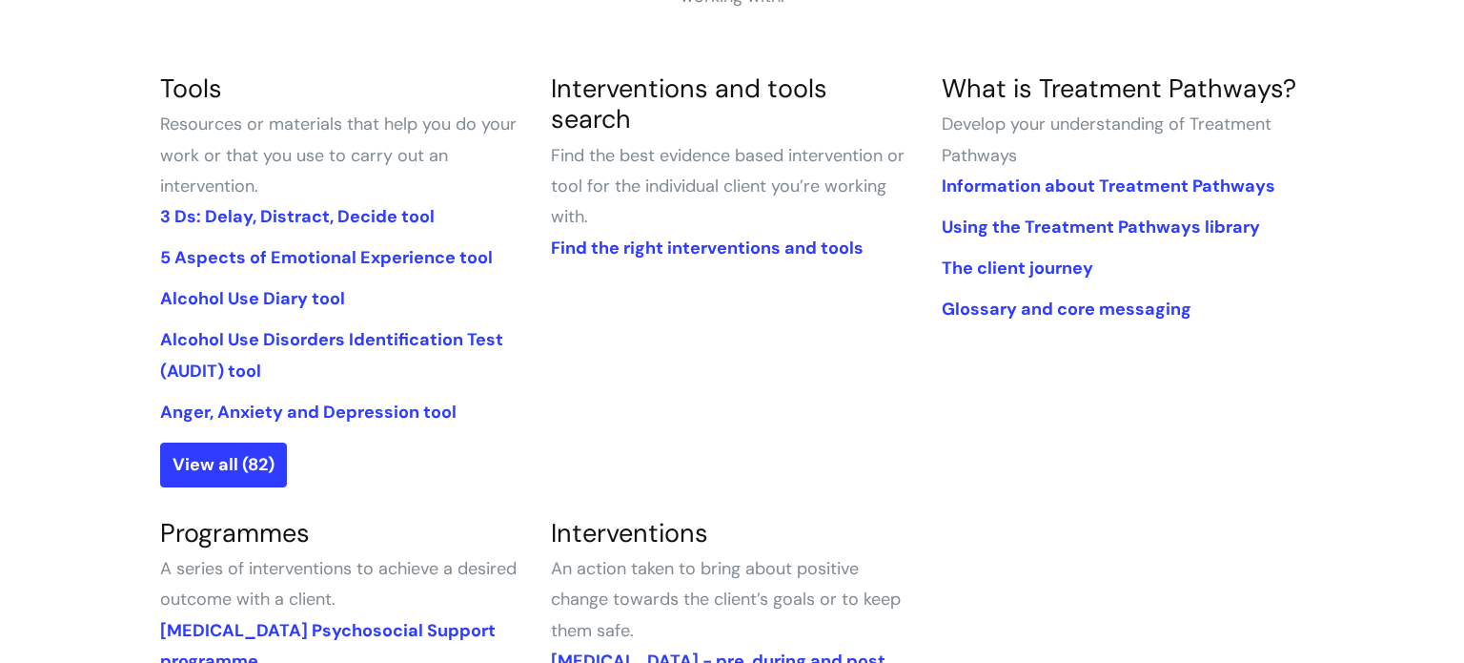
scroll to position [434, 0]
click at [636, 237] on link "Find the right interventions and tools" at bounding box center [707, 248] width 313 height 23
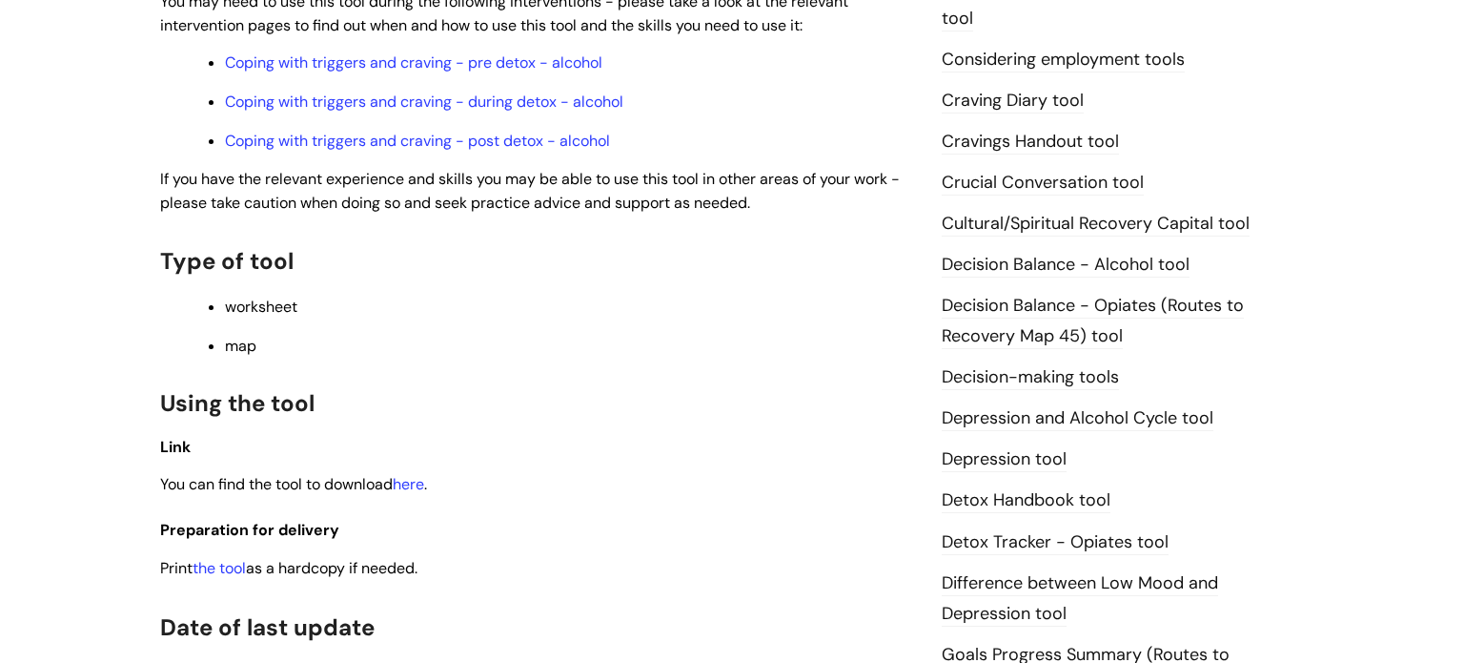
scroll to position [769, 0]
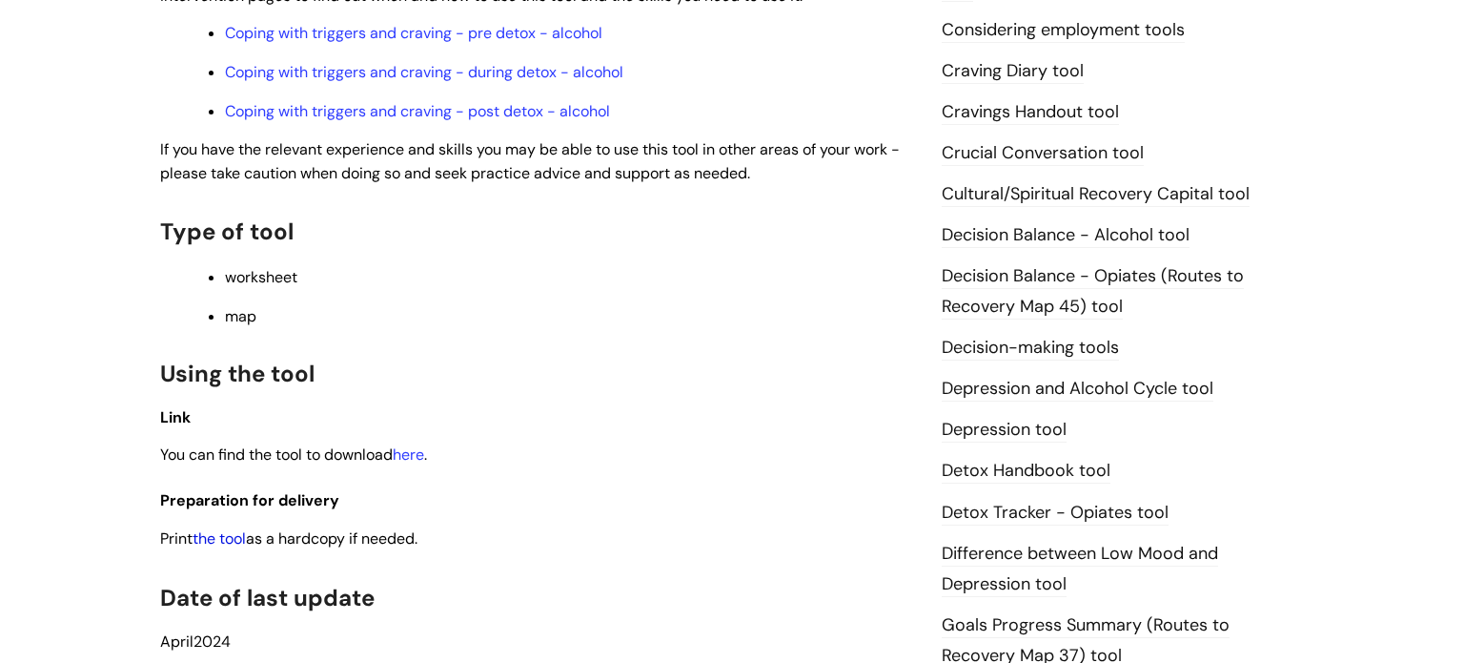
click at [239, 548] on link "the tool" at bounding box center [219, 538] width 53 height 20
click at [418, 462] on link "here" at bounding box center [408, 454] width 31 height 20
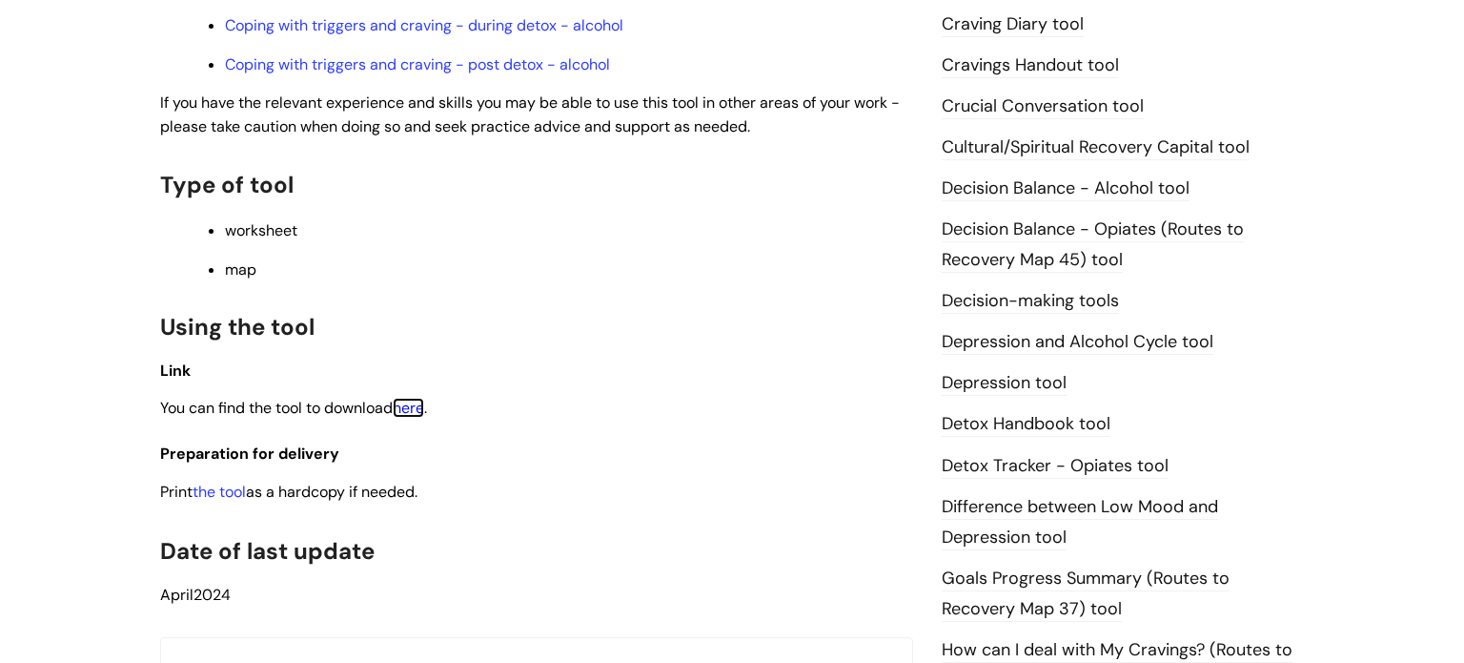
scroll to position [824, 0]
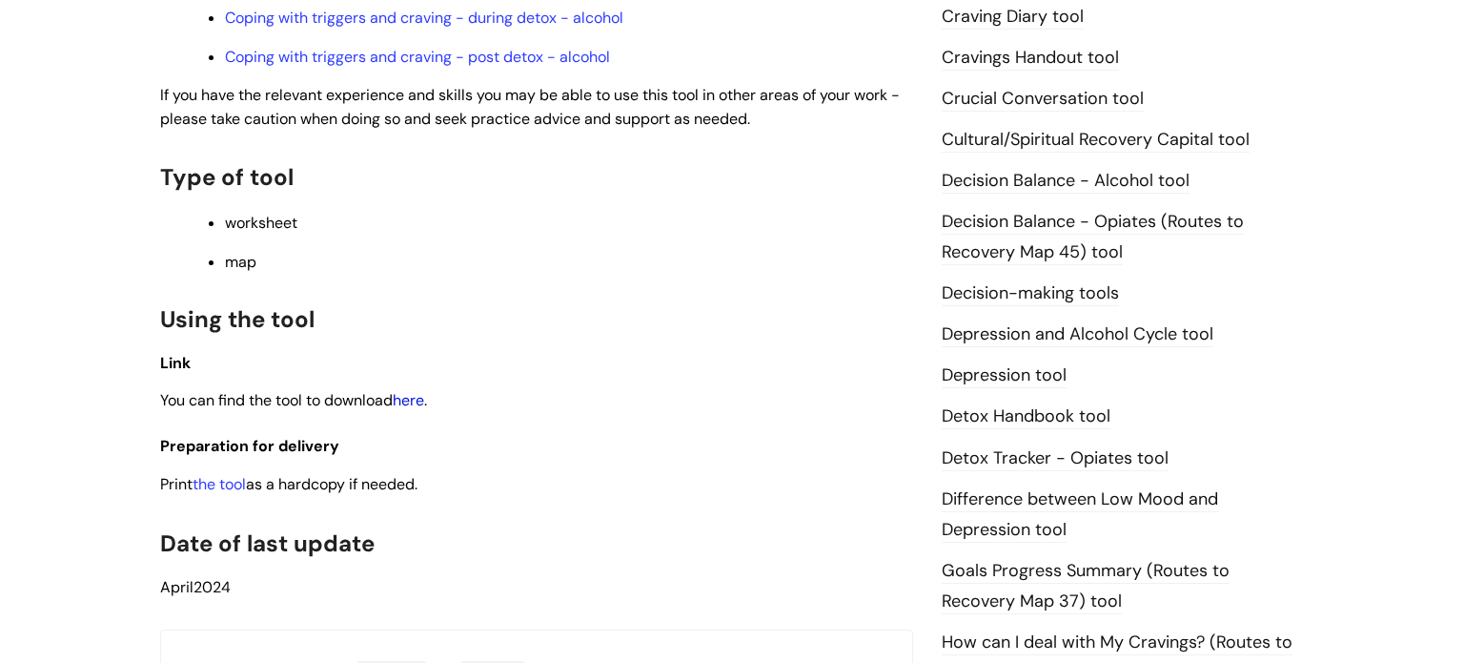
click at [416, 410] on link "here" at bounding box center [408, 400] width 31 height 20
